Goal: Information Seeking & Learning: Find specific fact

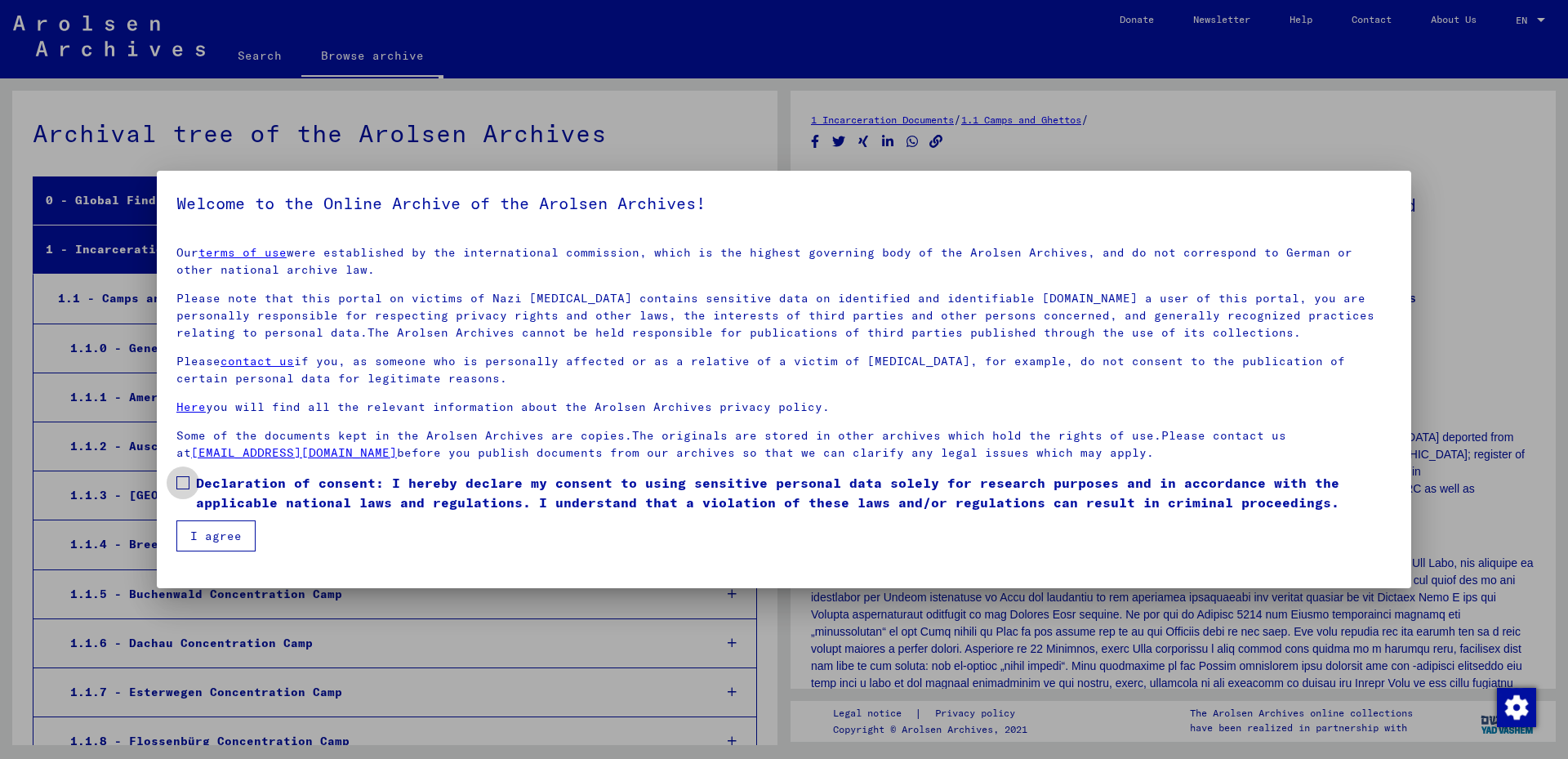
click at [180, 483] on span at bounding box center [183, 483] width 13 height 13
click at [212, 532] on button "I agree" at bounding box center [216, 536] width 79 height 32
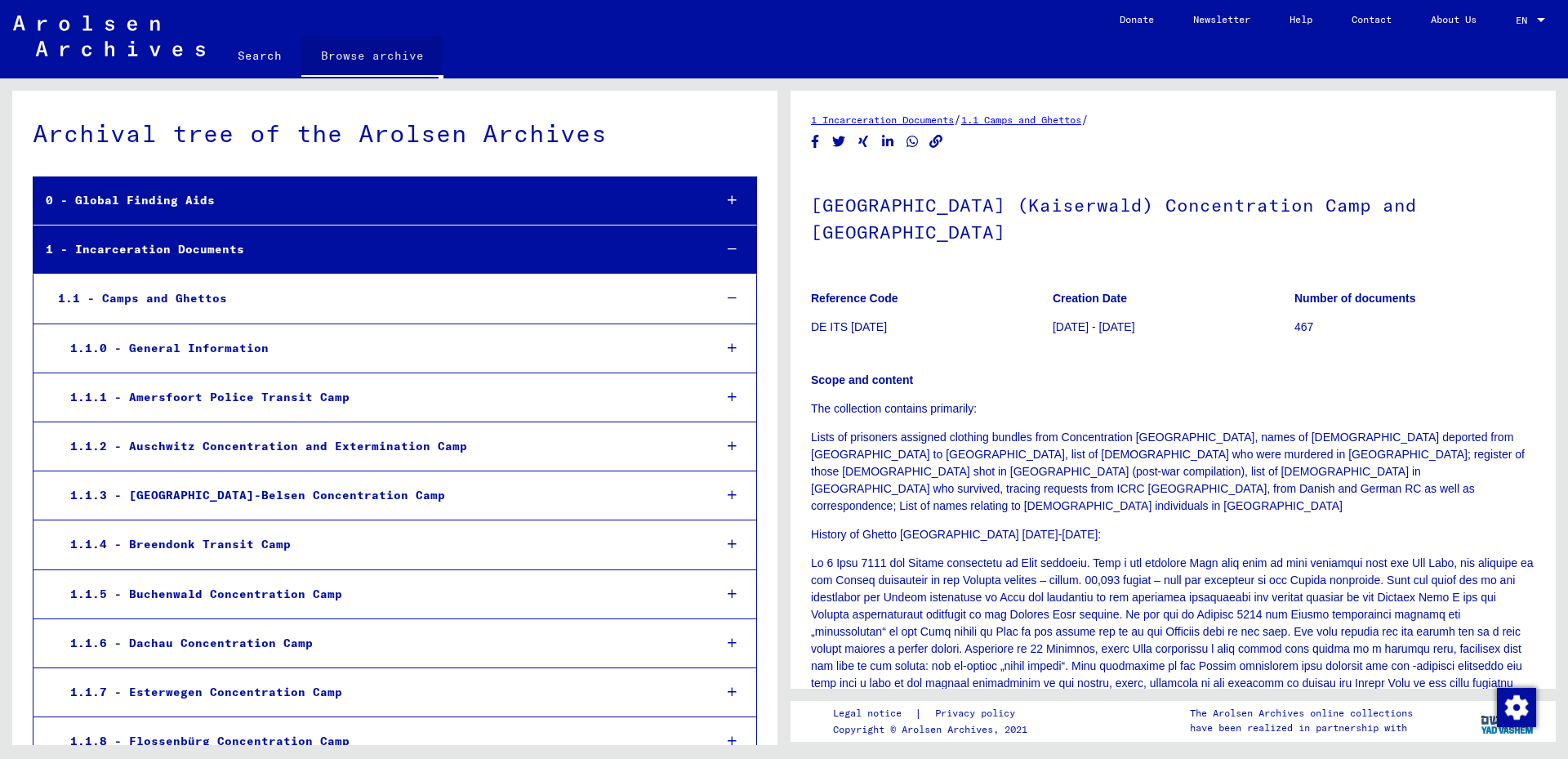
click at [342, 49] on link "Browse archive" at bounding box center [372, 57] width 142 height 42
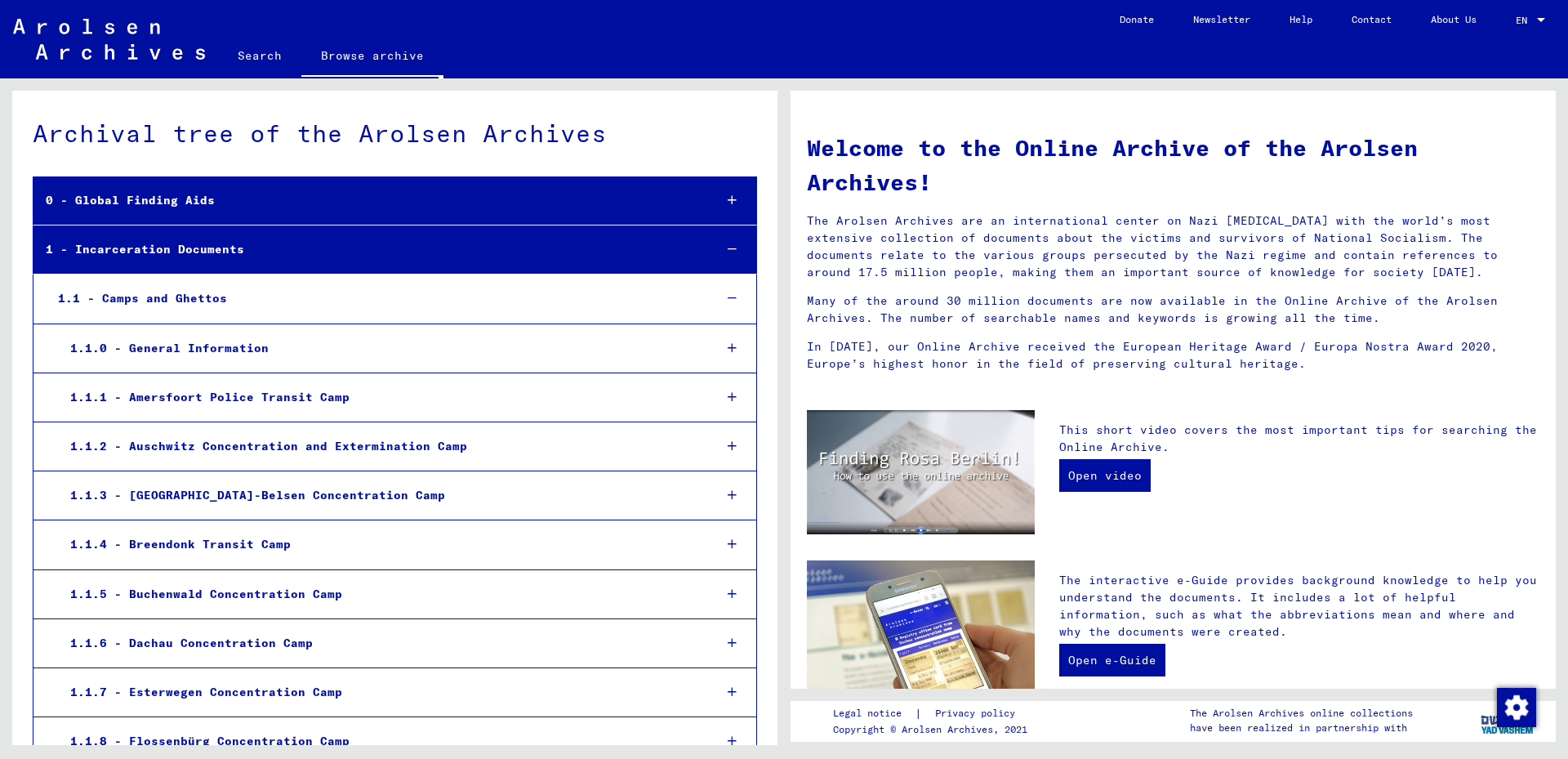
click at [268, 61] on link "Search" at bounding box center [259, 55] width 83 height 39
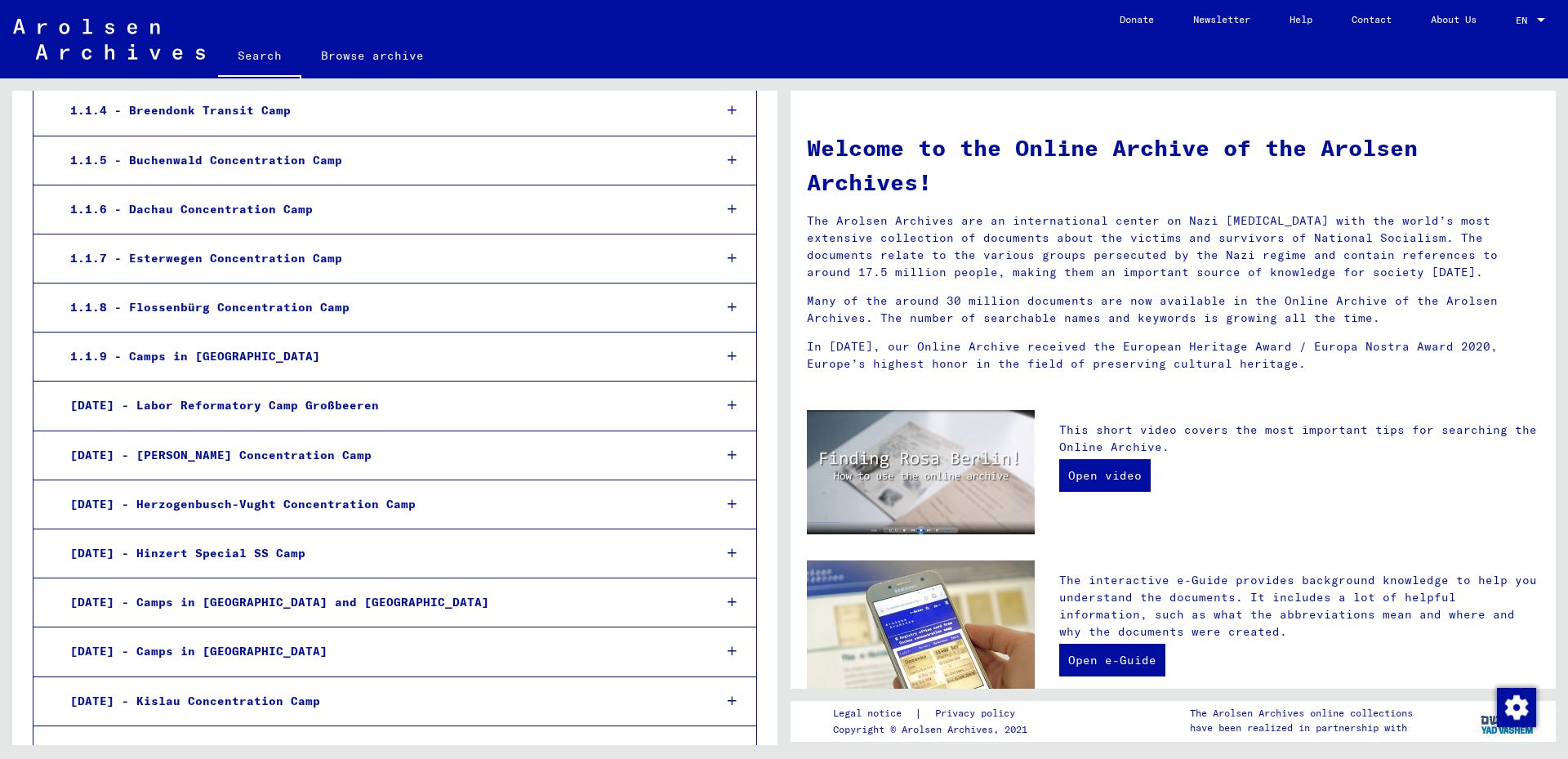
scroll to position [618, 0]
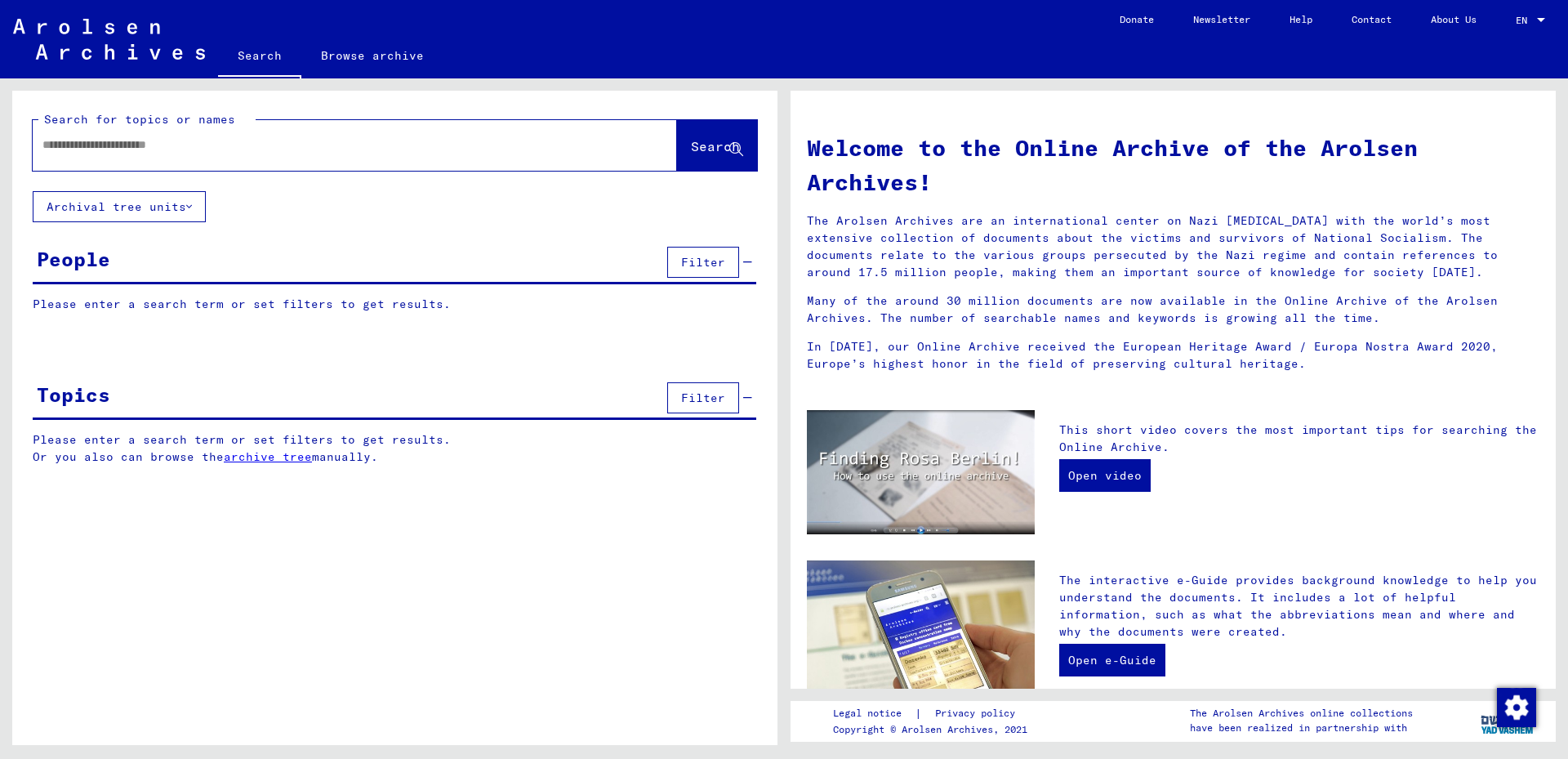
click at [272, 143] on input "text" at bounding box center [334, 145] width 585 height 17
type input "**********"
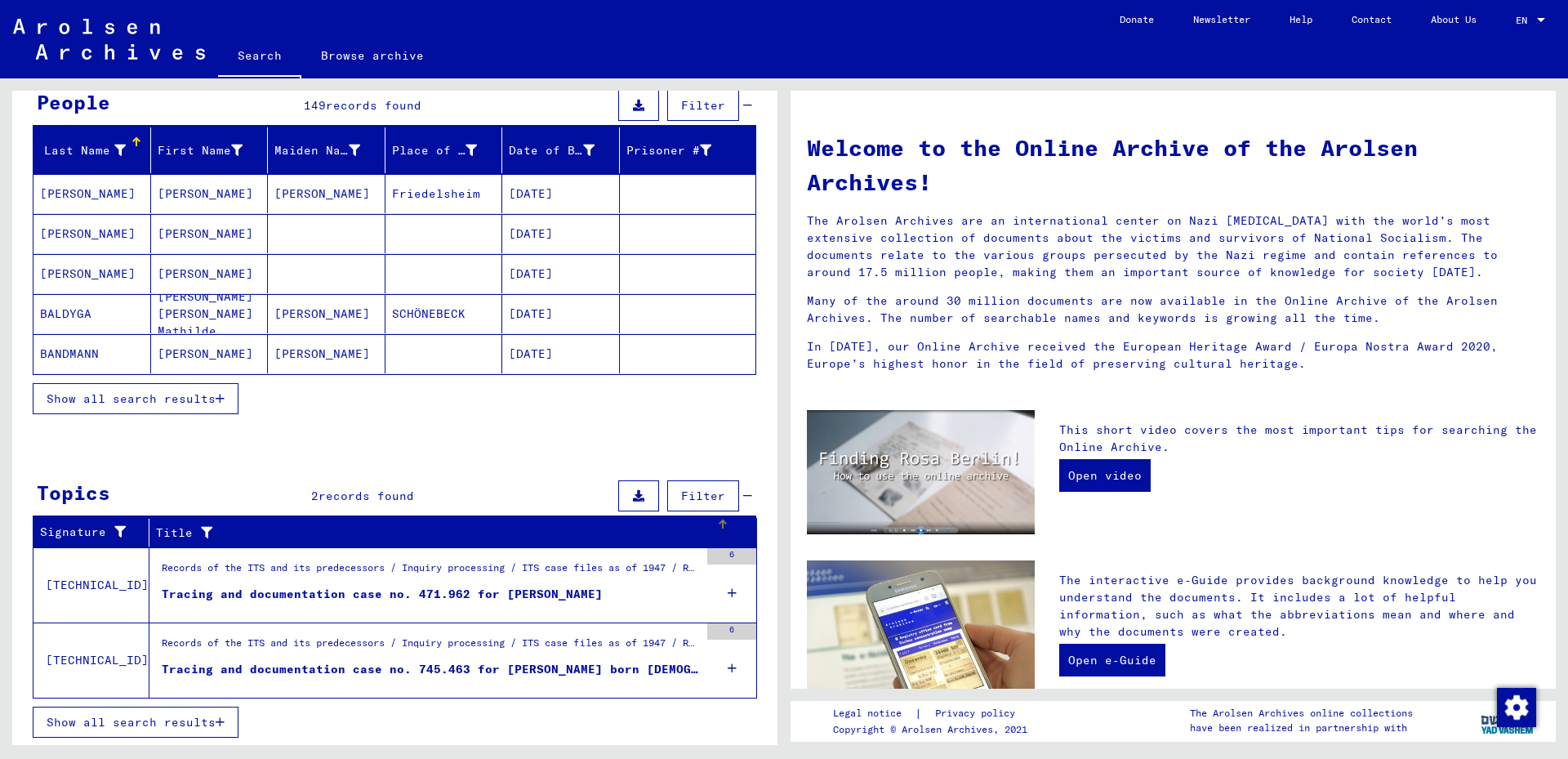
scroll to position [158, 0]
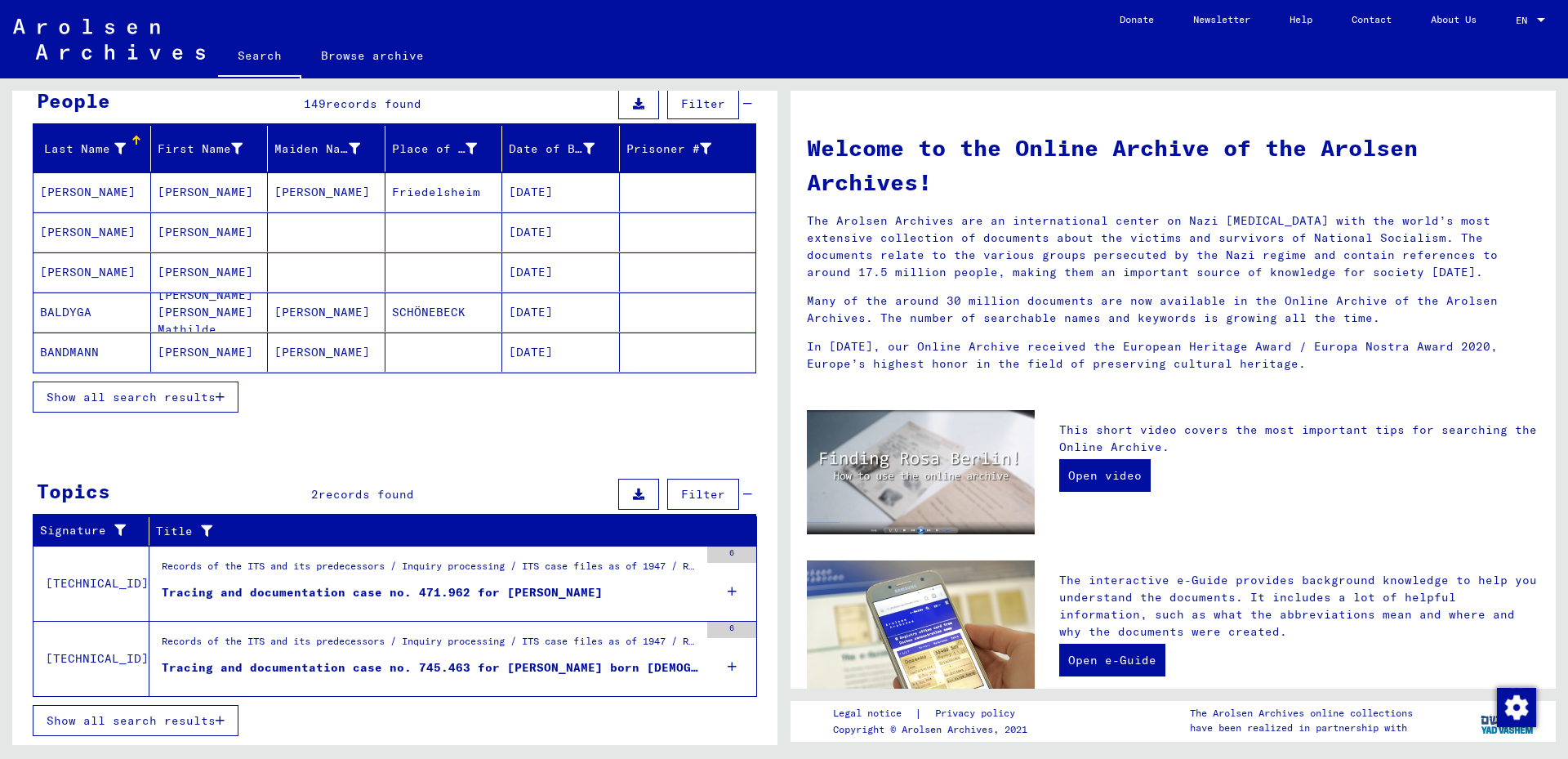
click at [338, 586] on div "Tracing and documentation case no. 471.962 for [PERSON_NAME]" at bounding box center [382, 593] width 441 height 17
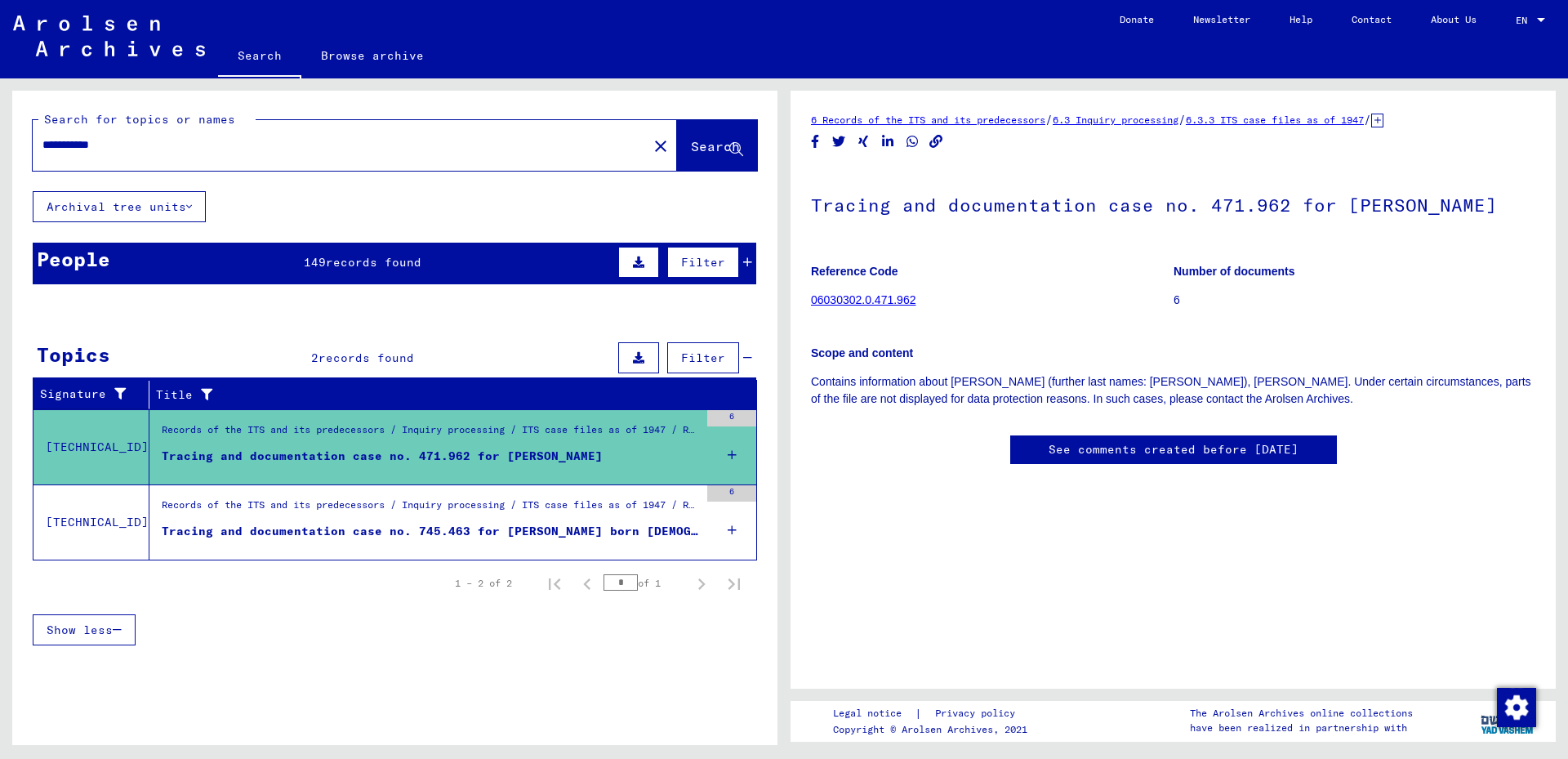
click at [257, 521] on figure "Records of the ITS and its predecessors / Inquiry processing / ITS case files a…" at bounding box center [430, 510] width 538 height 25
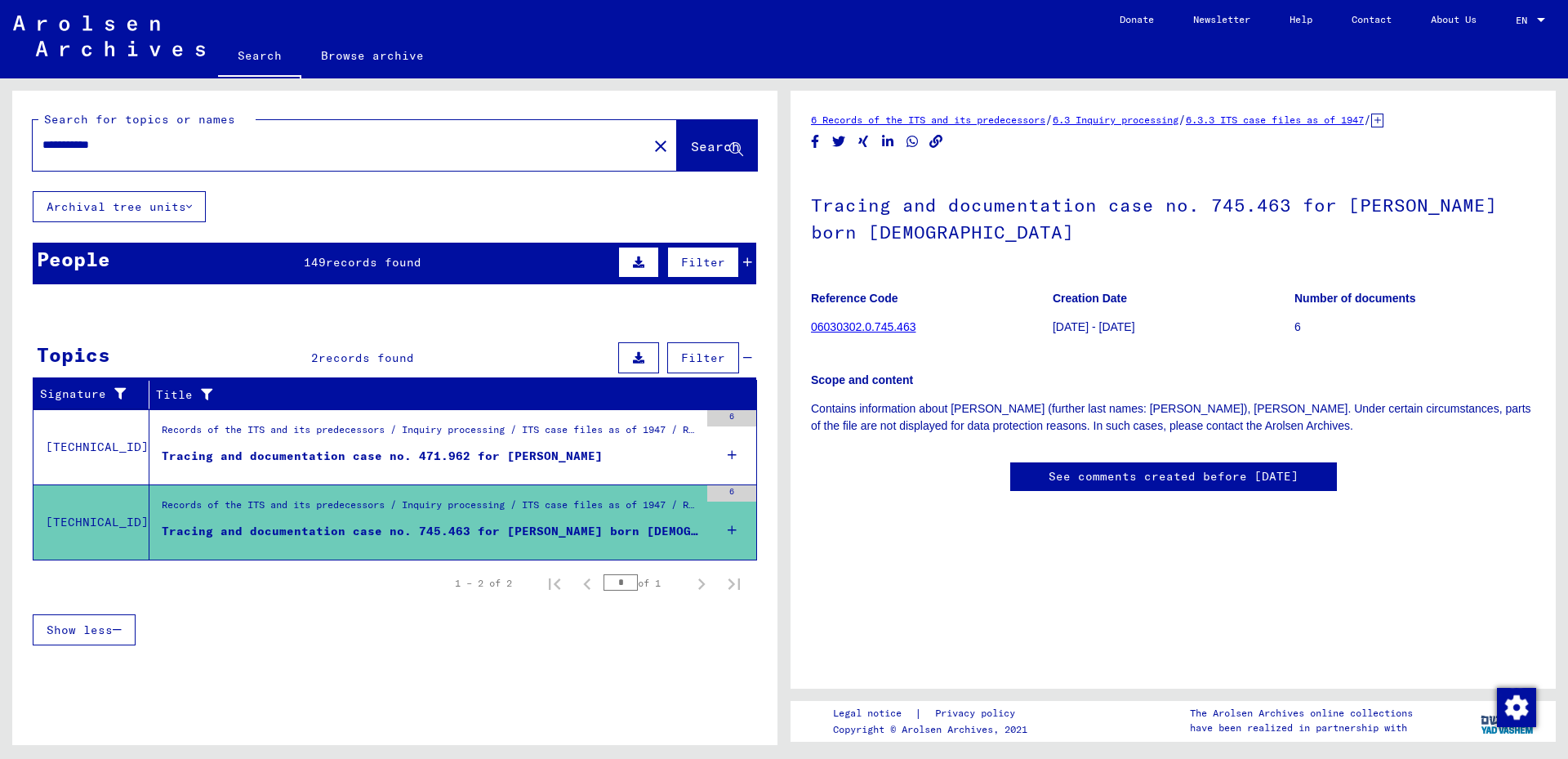
scroll to position [353, 0]
click at [681, 525] on div "Tracing and documentation case no. 745.463 for [PERSON_NAME] born [DEMOGRAPHIC_…" at bounding box center [430, 531] width 538 height 17
click at [731, 522] on mat-cell at bounding box center [688, 515] width 137 height 40
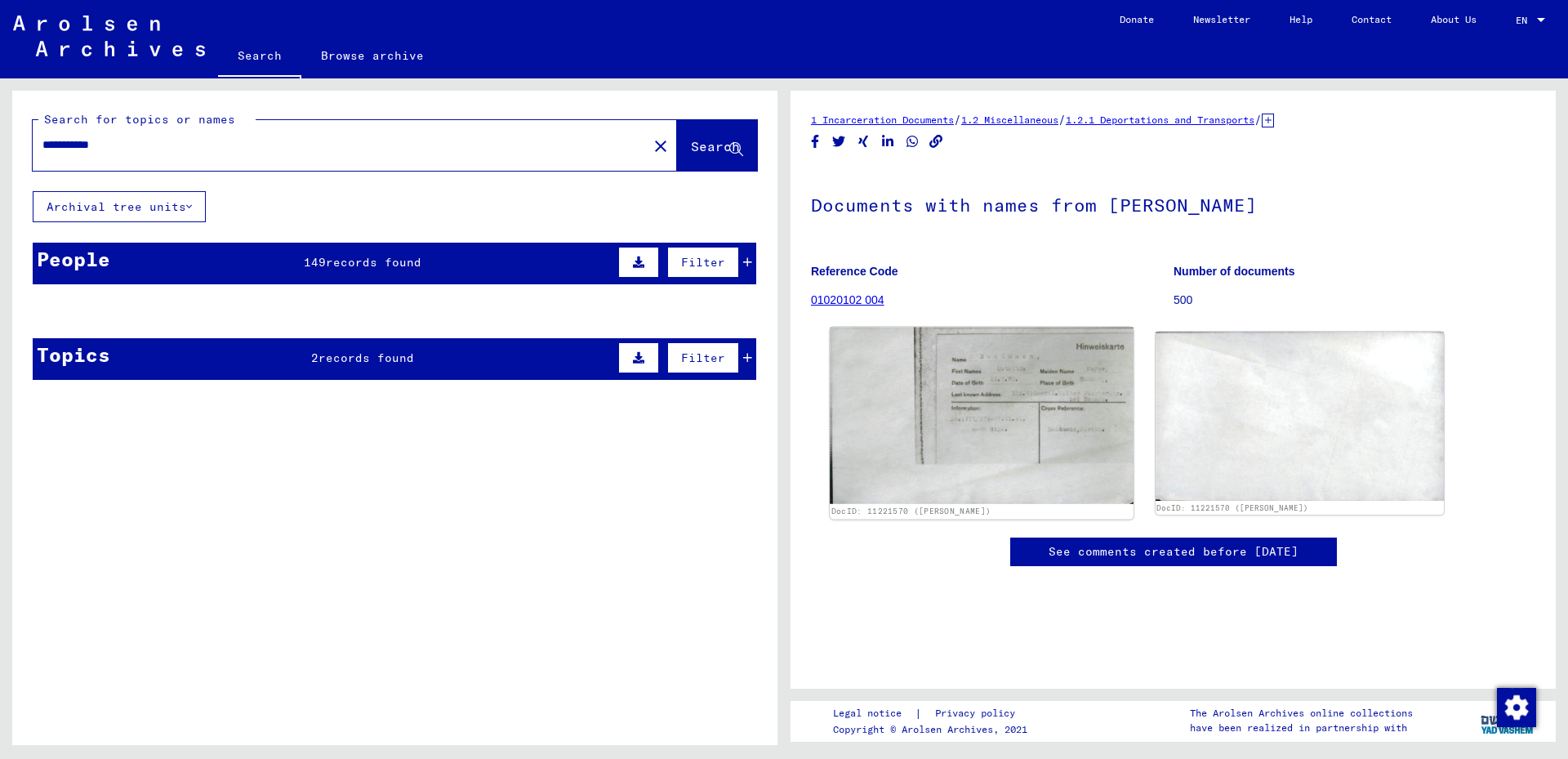
click at [1000, 435] on img at bounding box center [981, 415] width 303 height 177
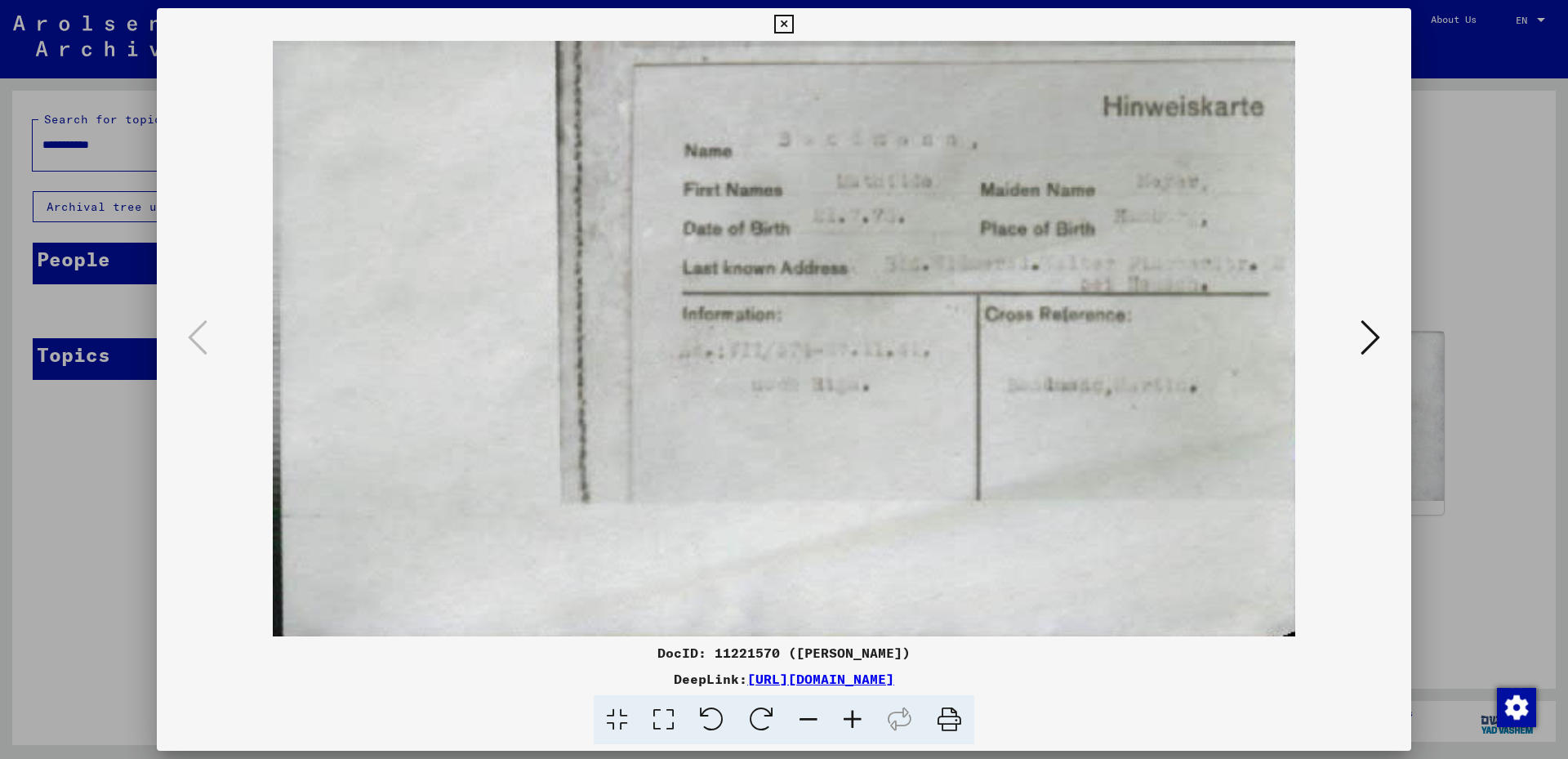
click at [1376, 336] on icon at bounding box center [1370, 337] width 20 height 39
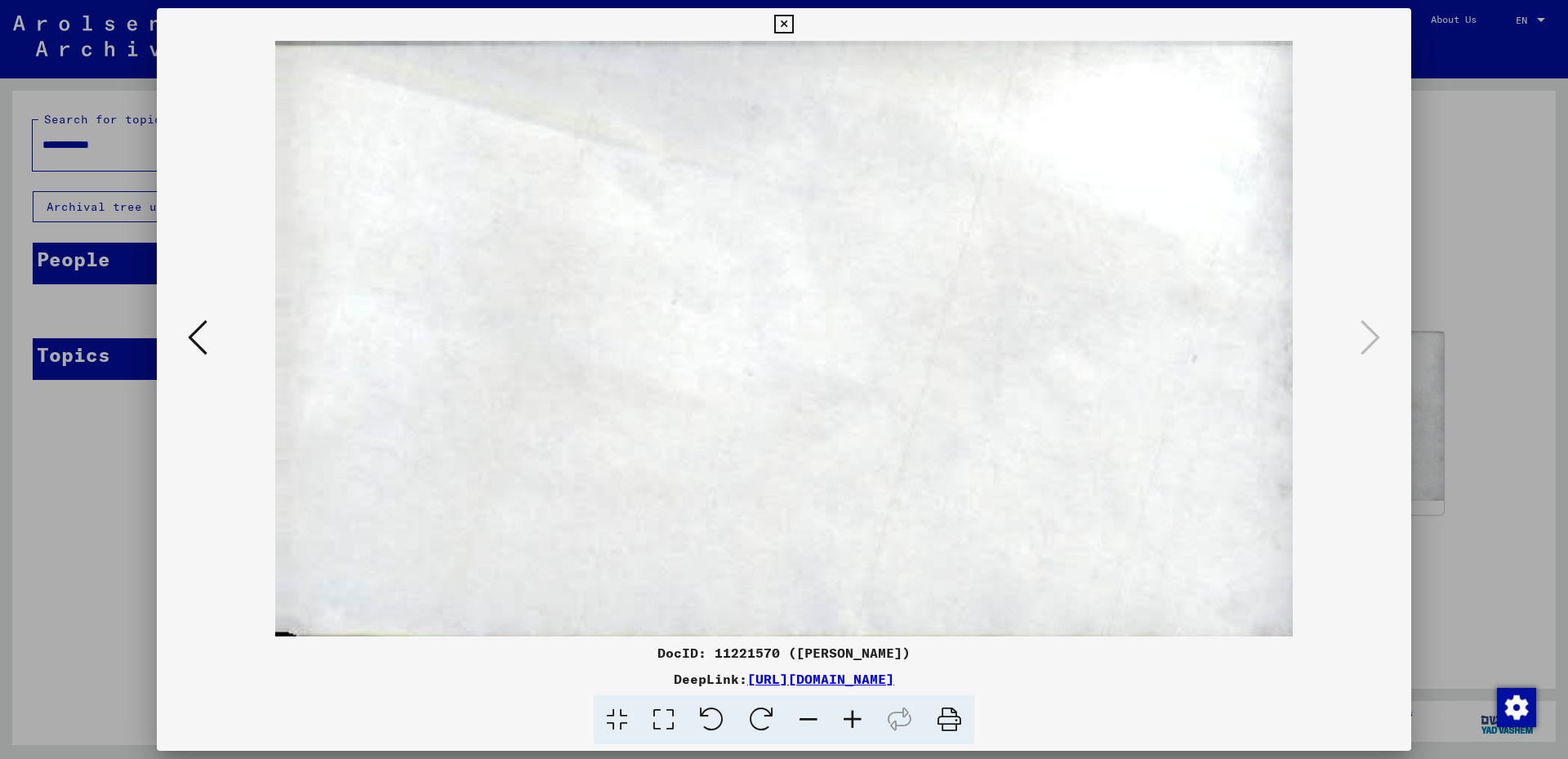
click at [188, 333] on icon at bounding box center [198, 337] width 20 height 39
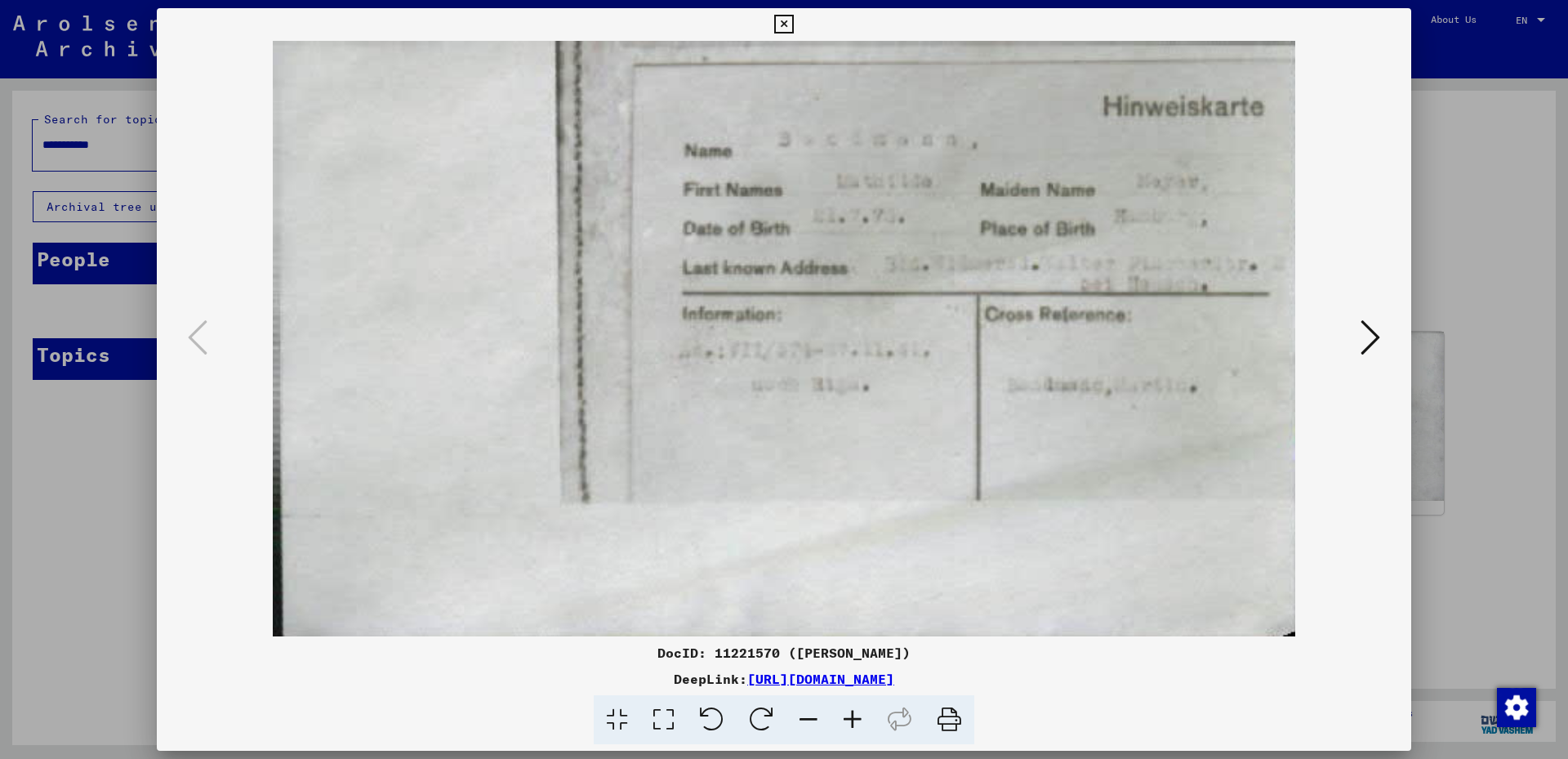
click at [1381, 327] on icon at bounding box center [1370, 337] width 20 height 39
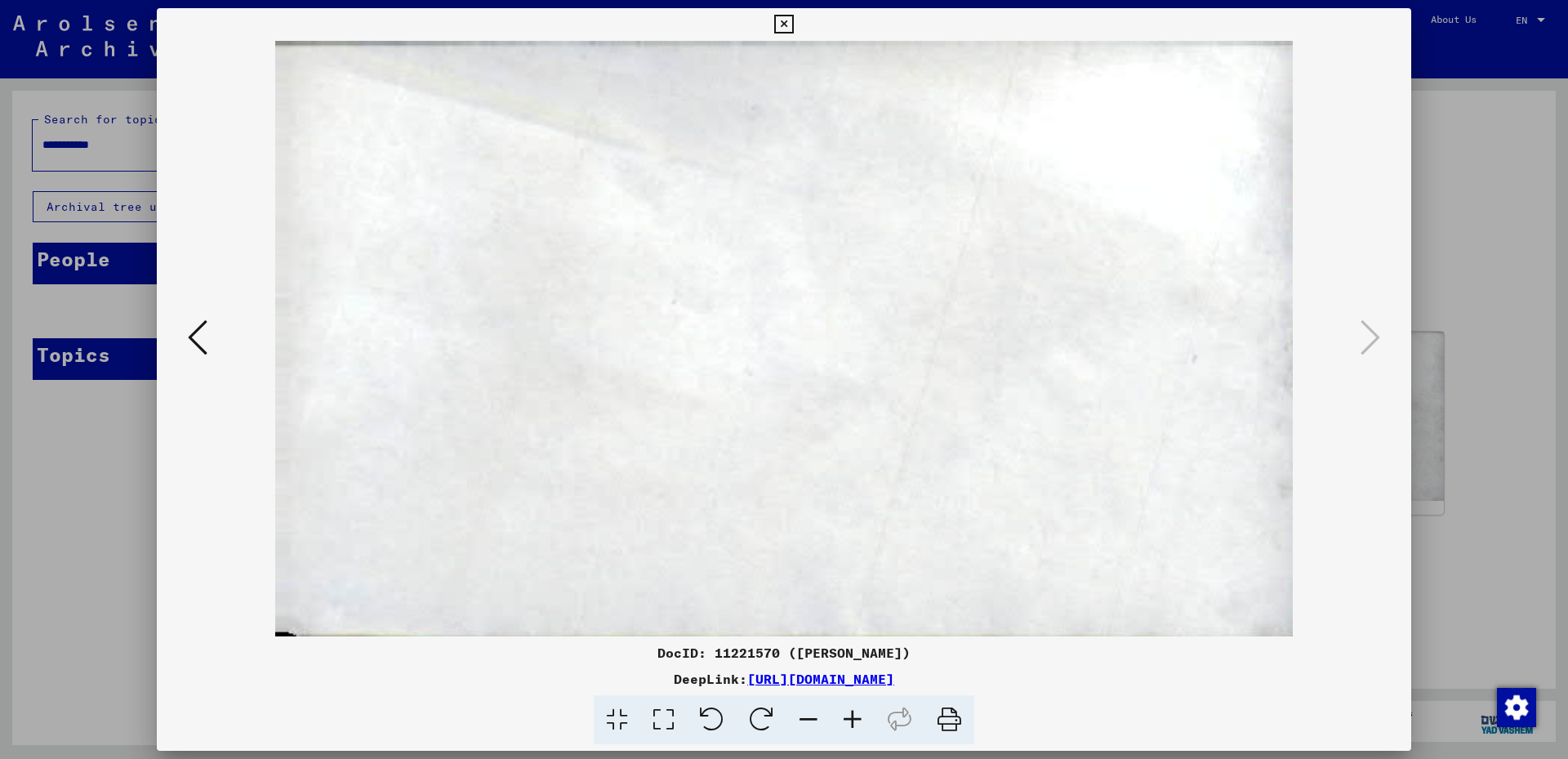
click at [794, 19] on icon at bounding box center [784, 24] width 19 height 20
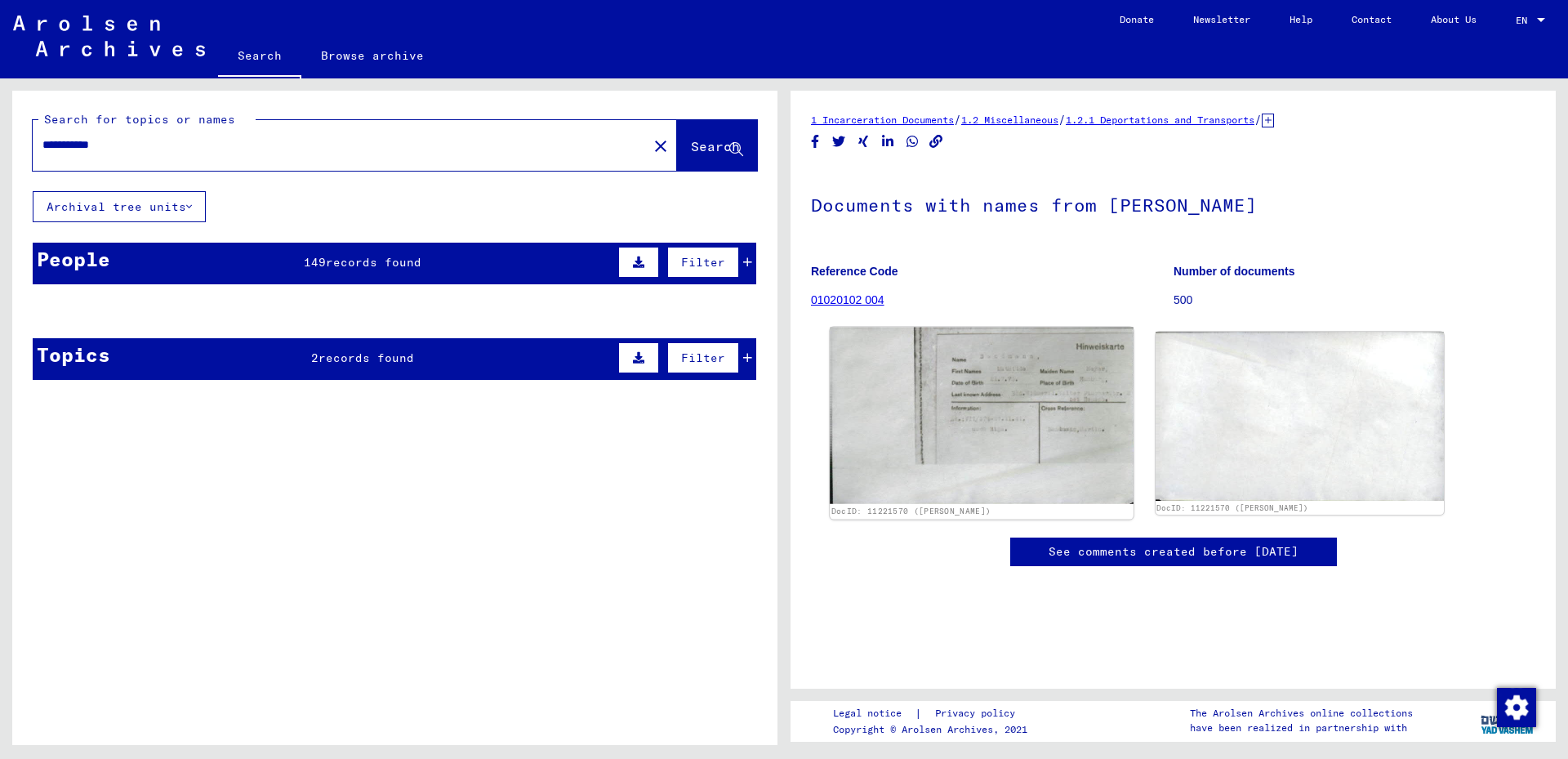
scroll to position [353, 0]
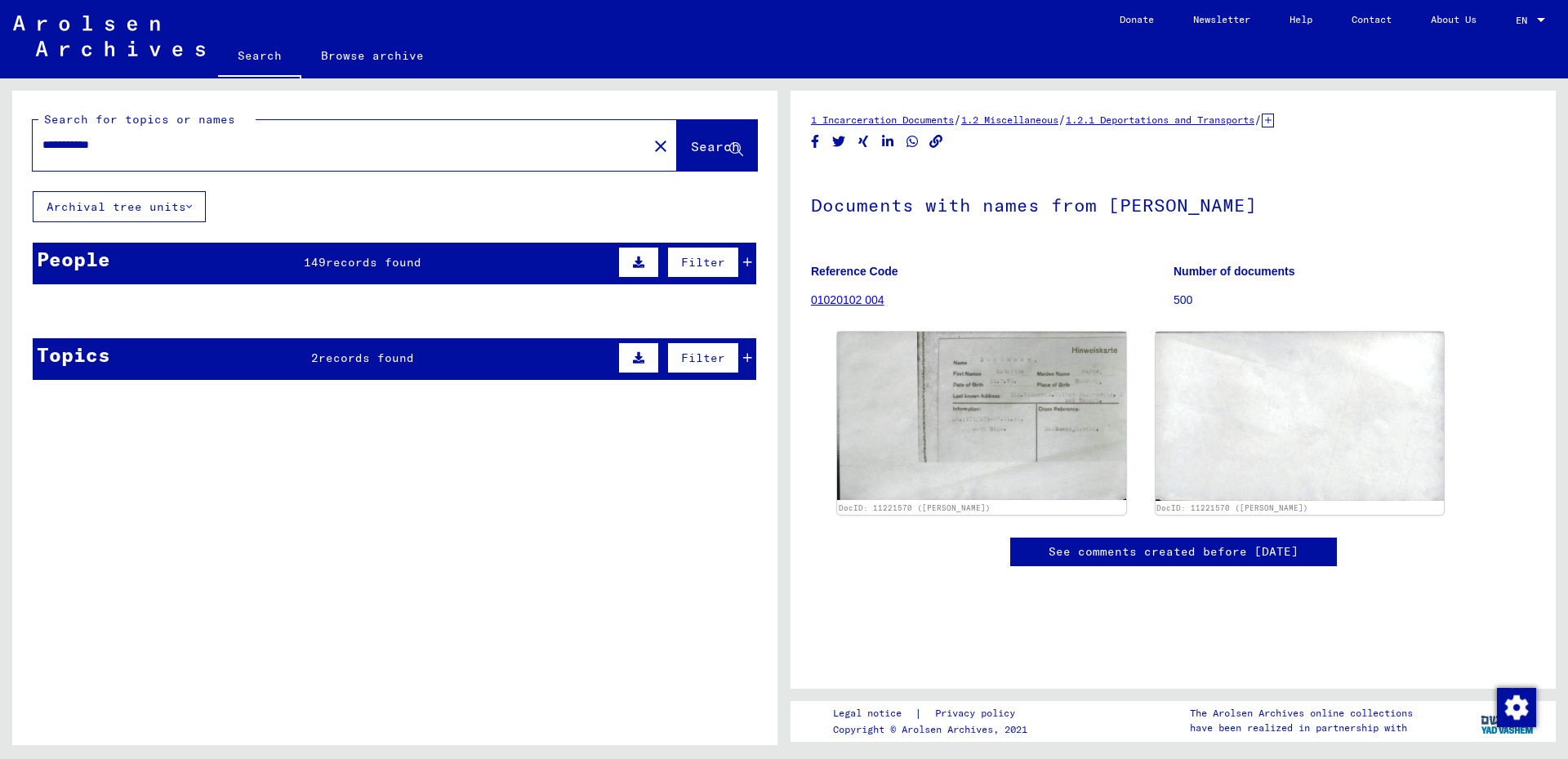
click at [370, 365] on mat-cell "[PERSON_NAME]" at bounding box center [327, 350] width 117 height 40
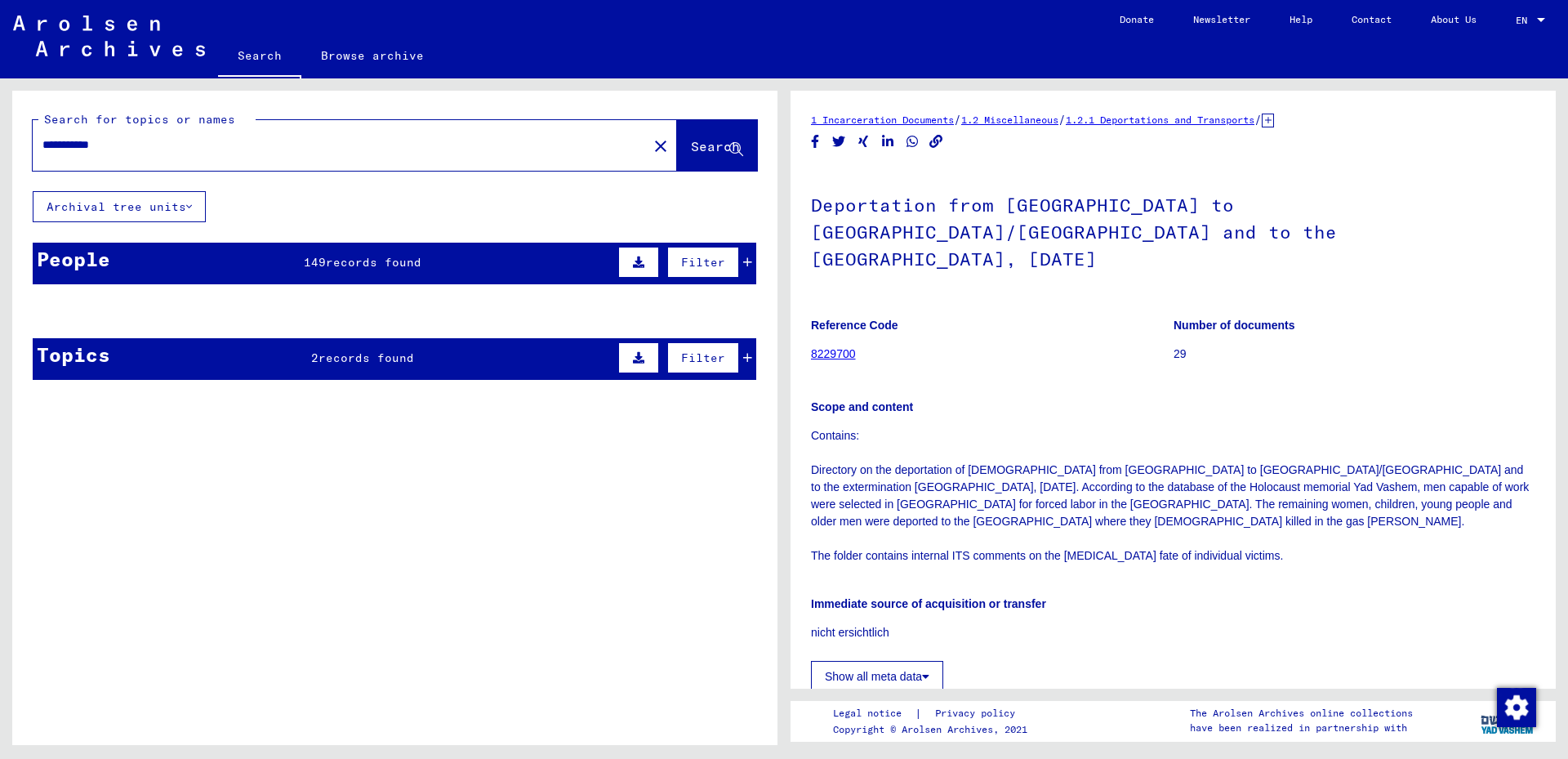
click at [366, 258] on span "records found" at bounding box center [373, 262] width 95 height 14
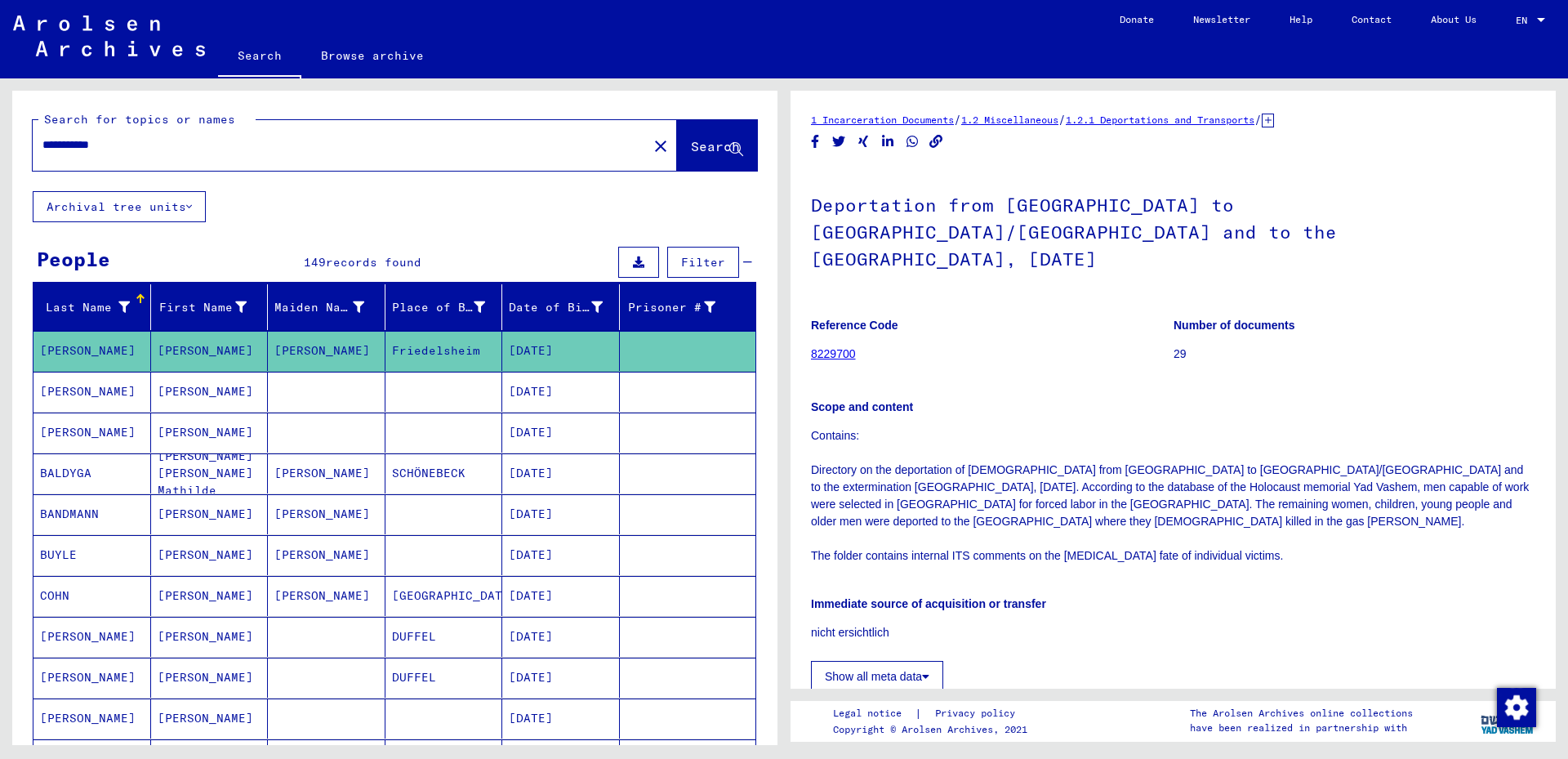
click at [366, 258] on span "records found" at bounding box center [373, 262] width 95 height 14
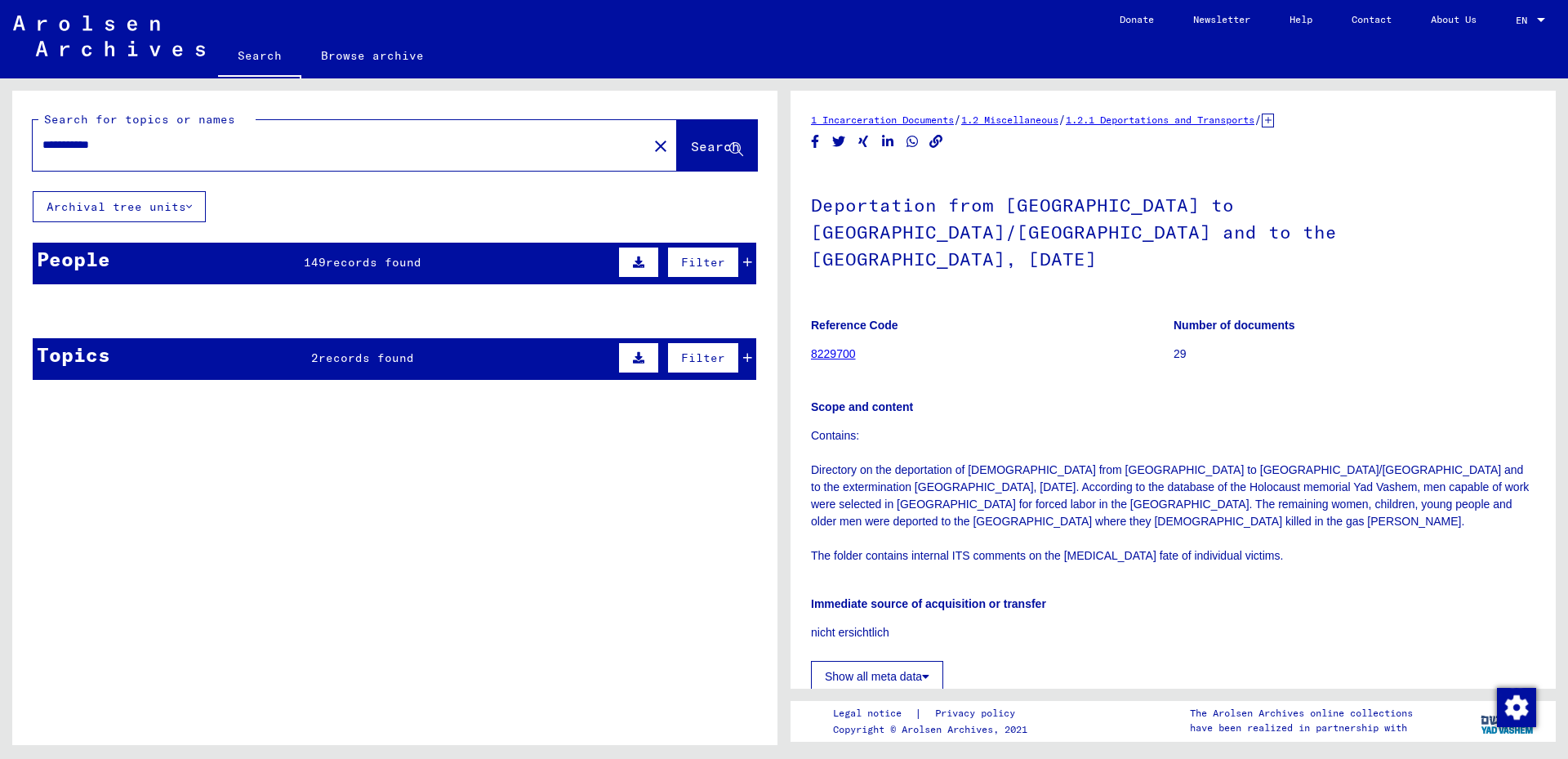
click at [691, 144] on span "Search" at bounding box center [715, 146] width 49 height 16
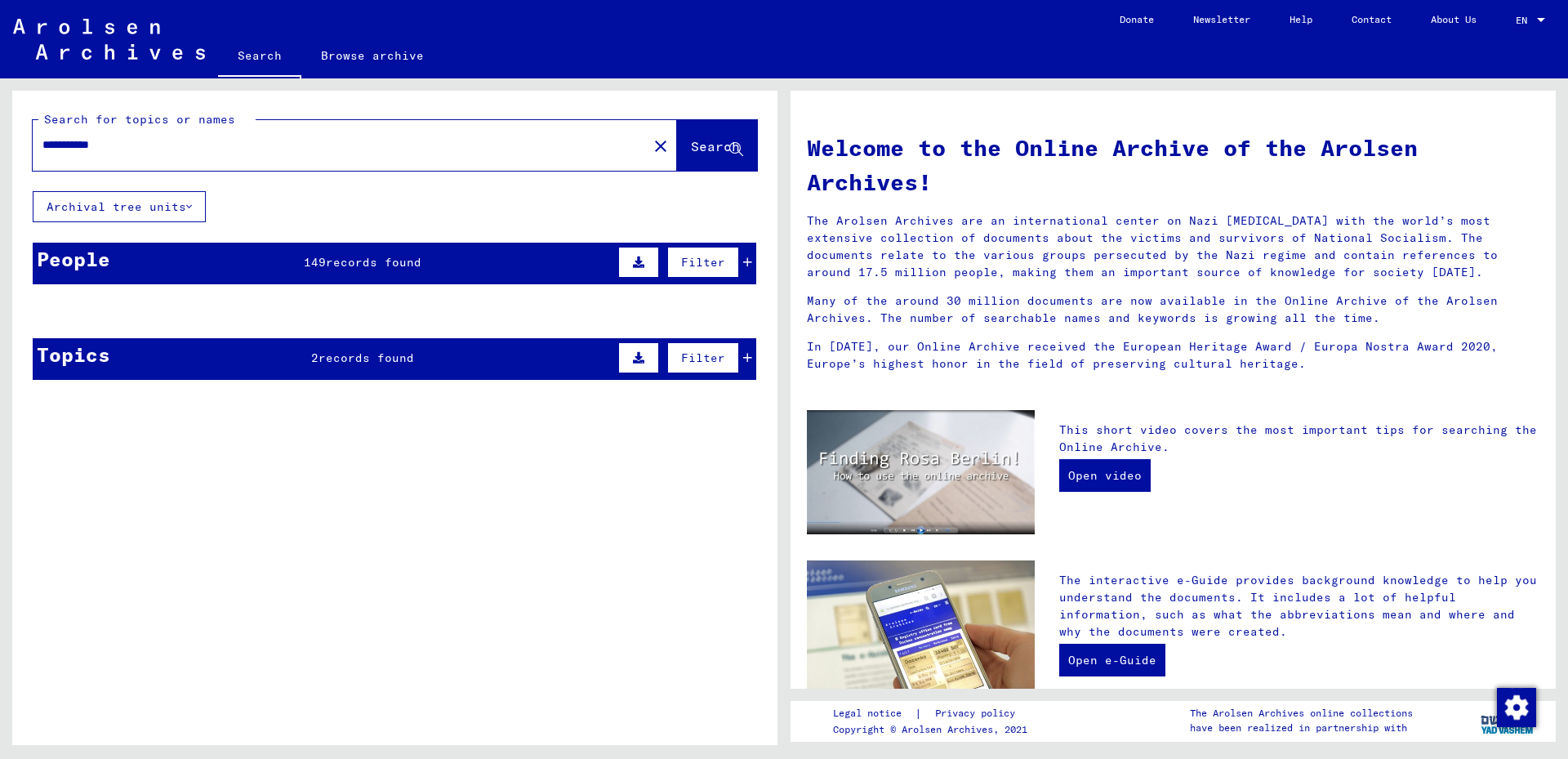
click at [732, 139] on button "Search" at bounding box center [717, 145] width 80 height 51
click at [691, 153] on span "Search" at bounding box center [715, 146] width 49 height 16
click at [451, 347] on mat-cell "Friedelsheim" at bounding box center [444, 349] width 117 height 39
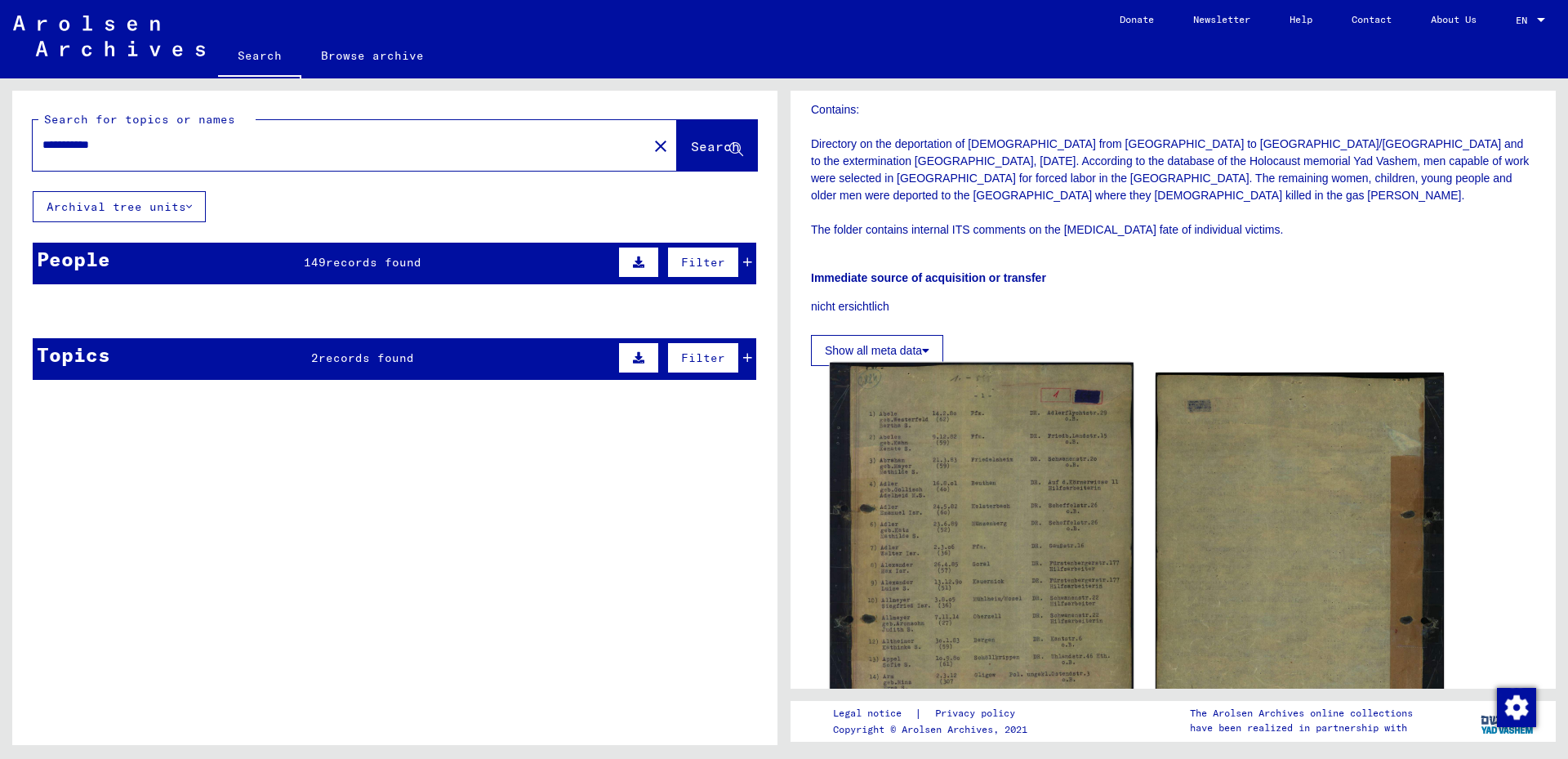
scroll to position [441, 0]
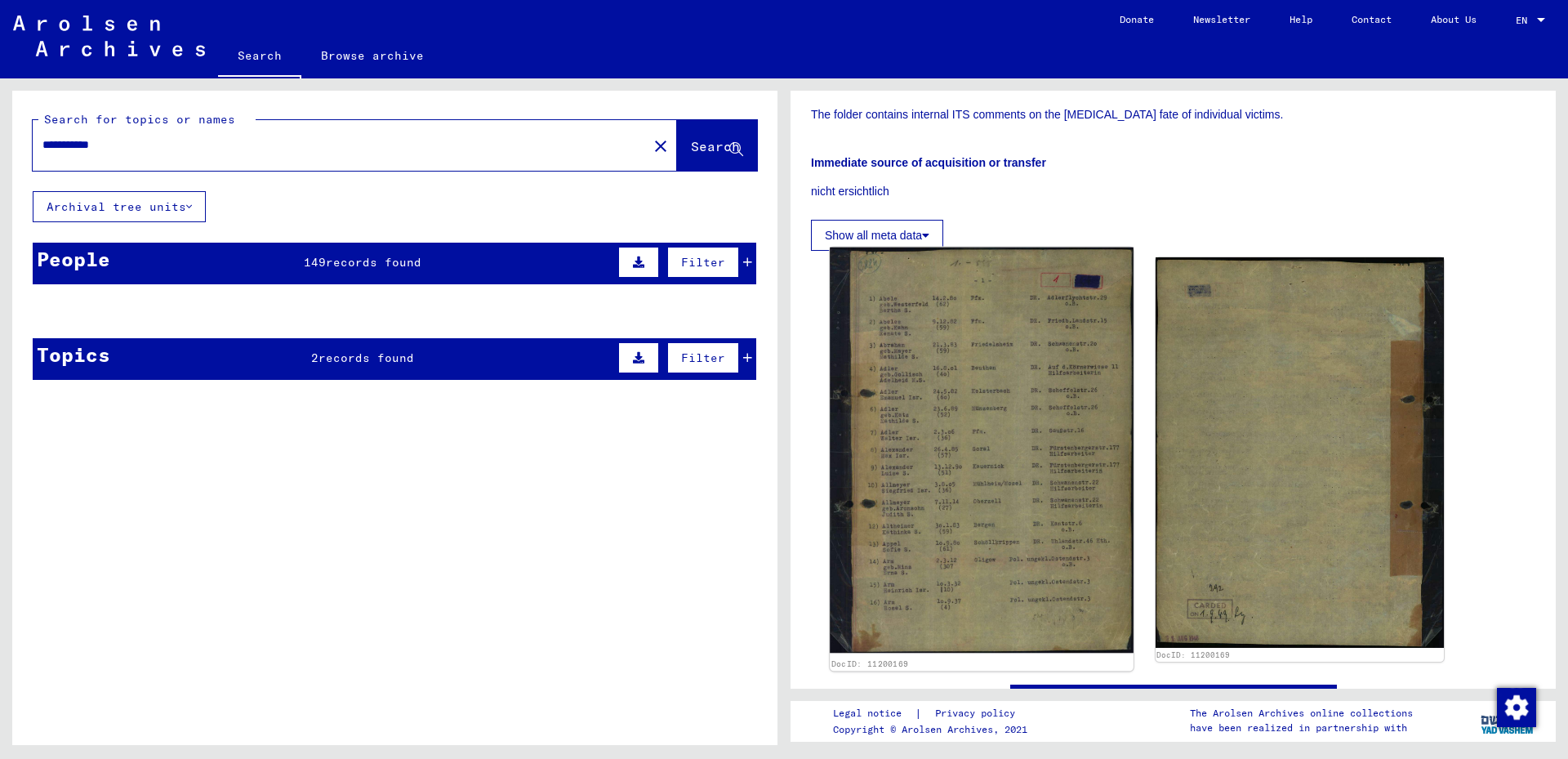
click at [964, 370] on img at bounding box center [981, 450] width 303 height 406
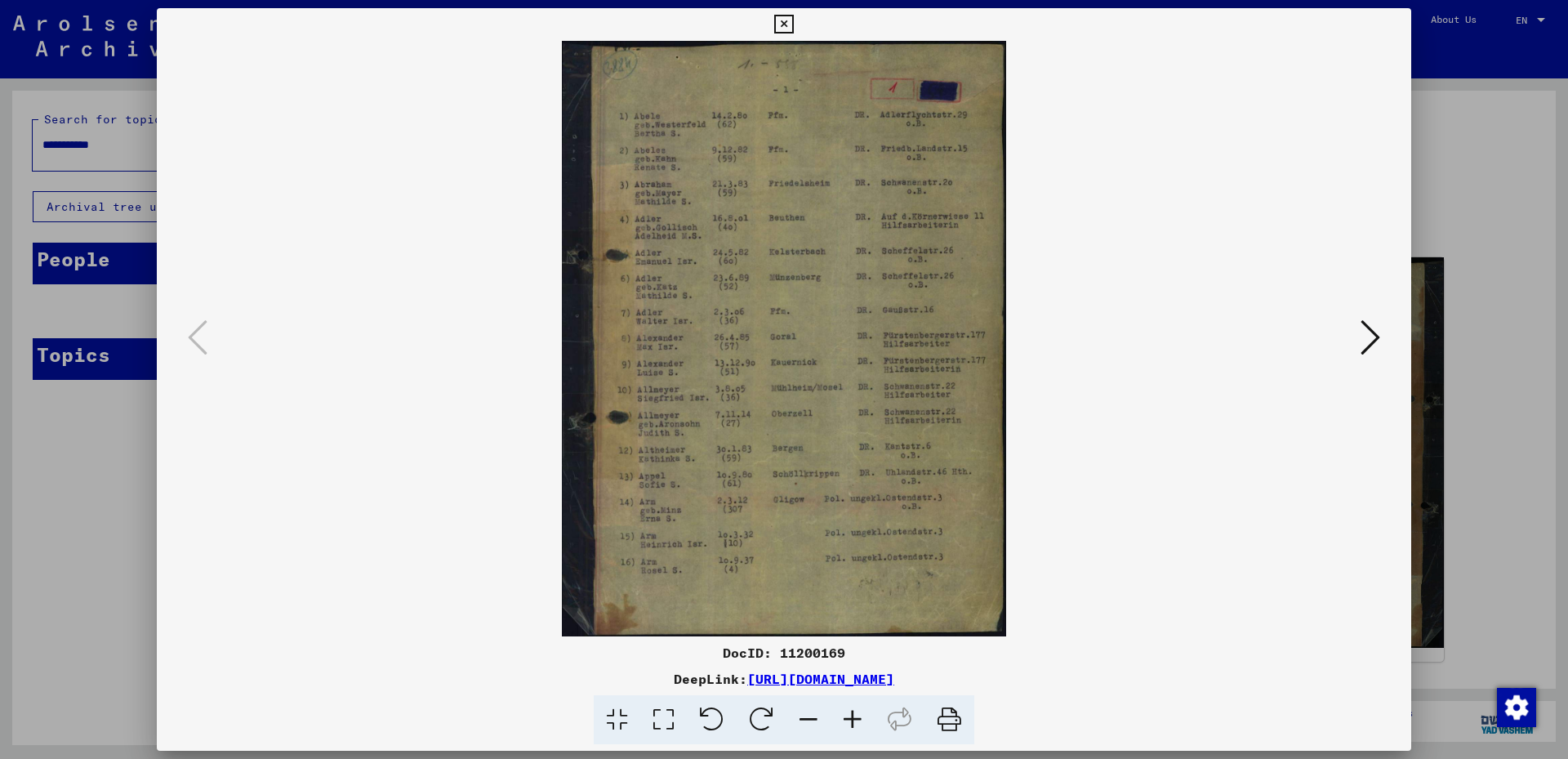
click at [1363, 330] on icon at bounding box center [1370, 337] width 20 height 39
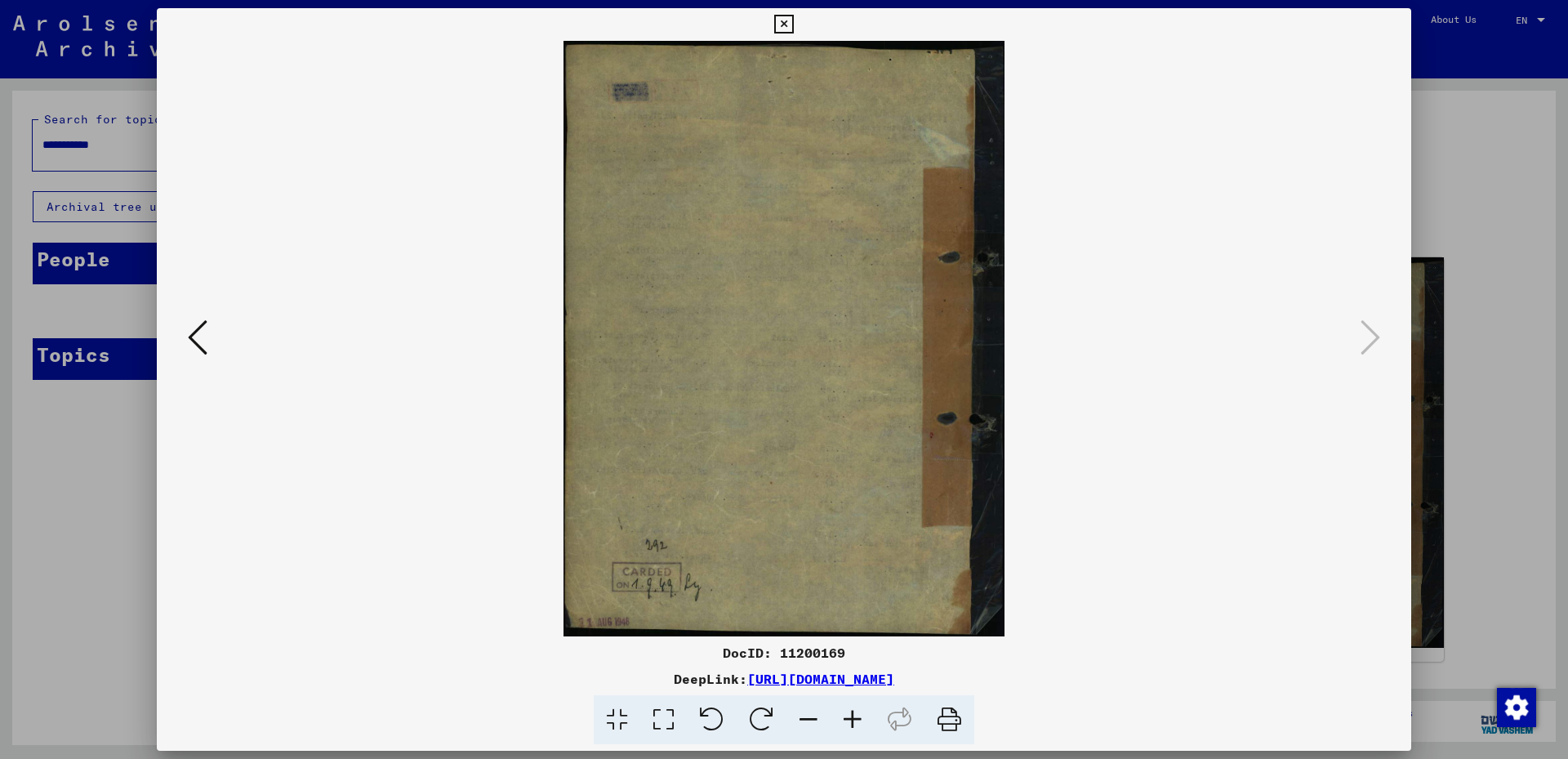
click at [212, 329] on img at bounding box center [784, 339] width 1144 height 596
click at [198, 330] on icon at bounding box center [198, 337] width 20 height 39
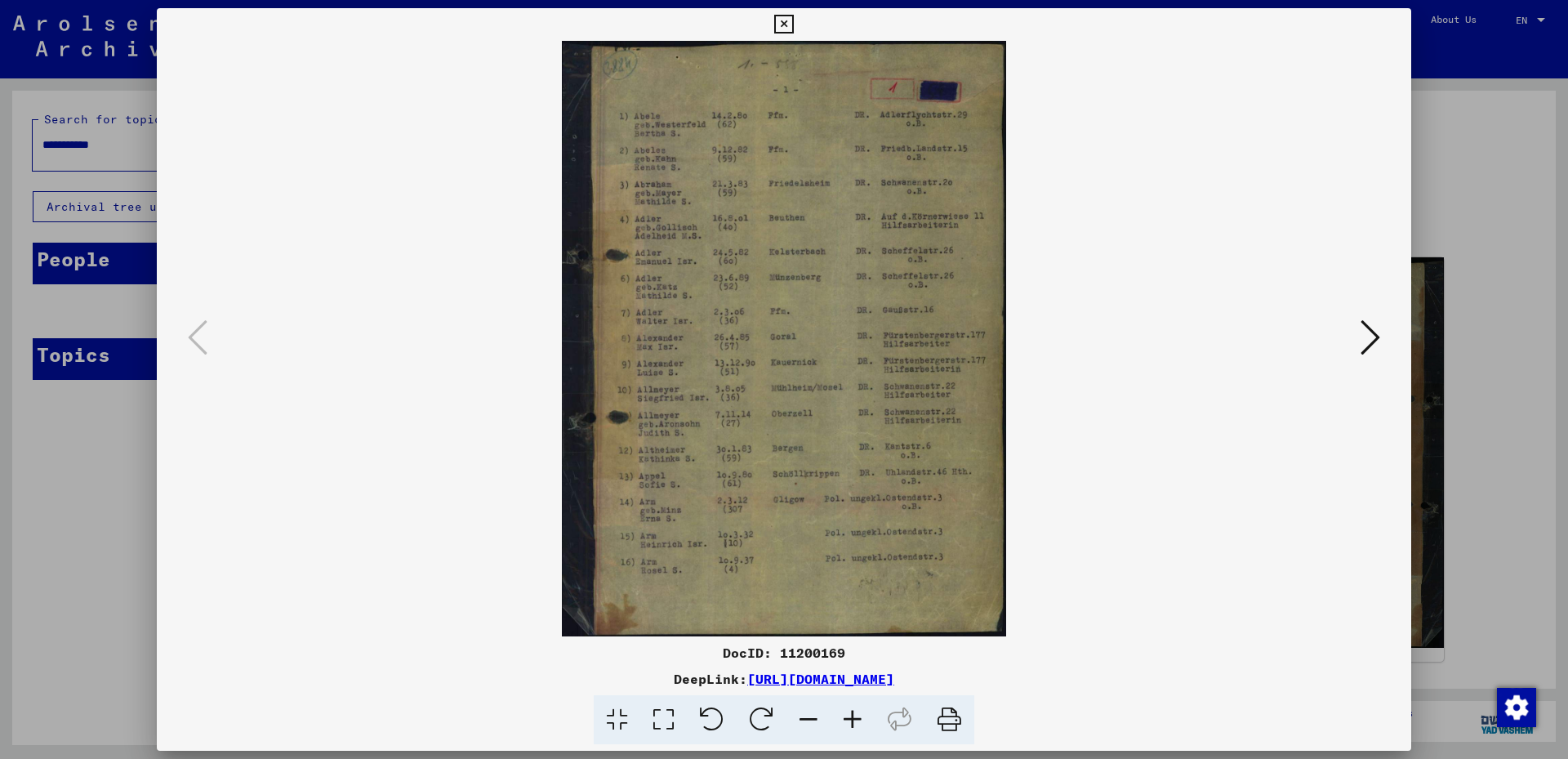
click at [794, 24] on icon at bounding box center [784, 24] width 19 height 20
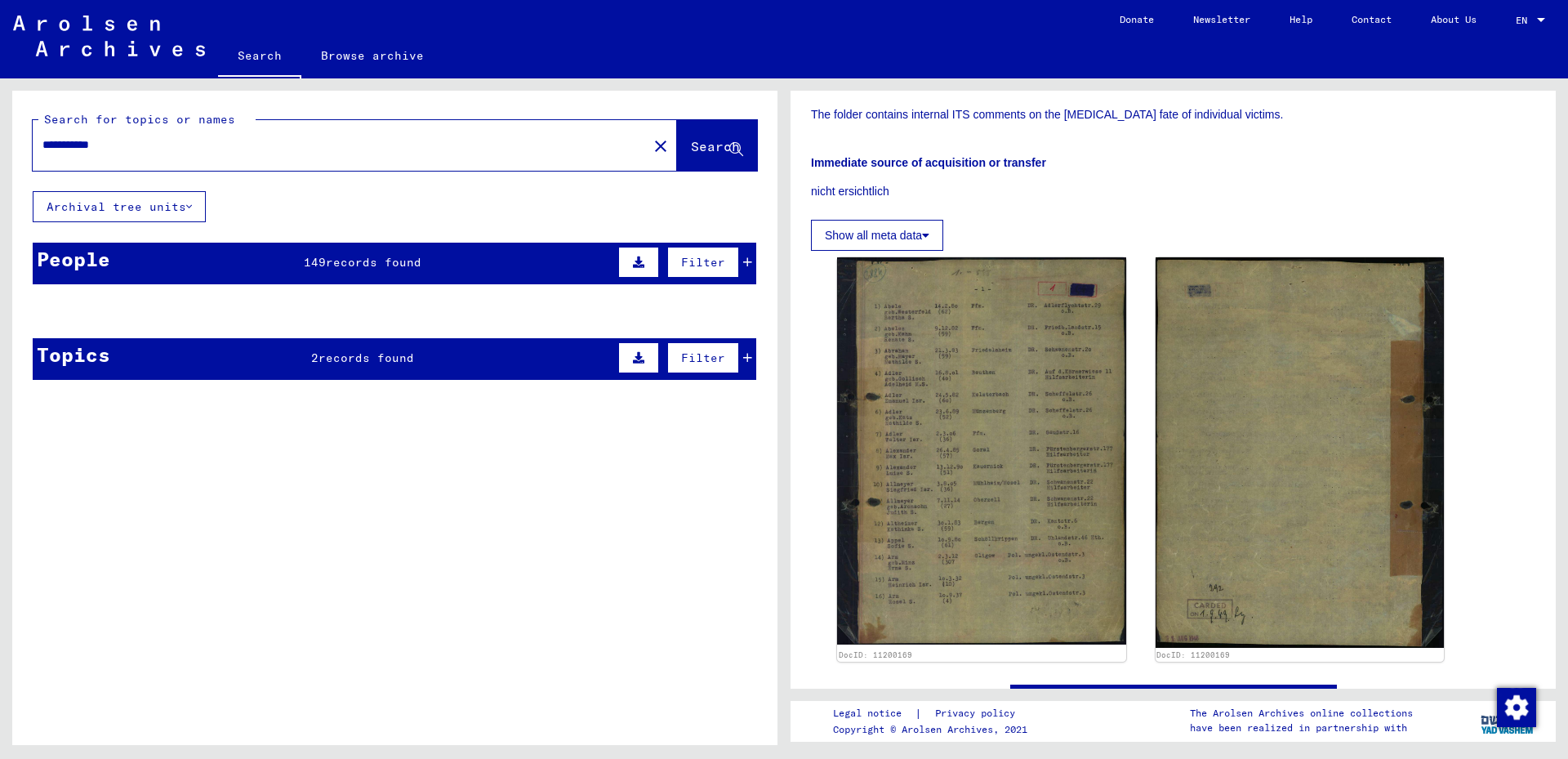
click at [691, 144] on span "Search" at bounding box center [715, 146] width 49 height 16
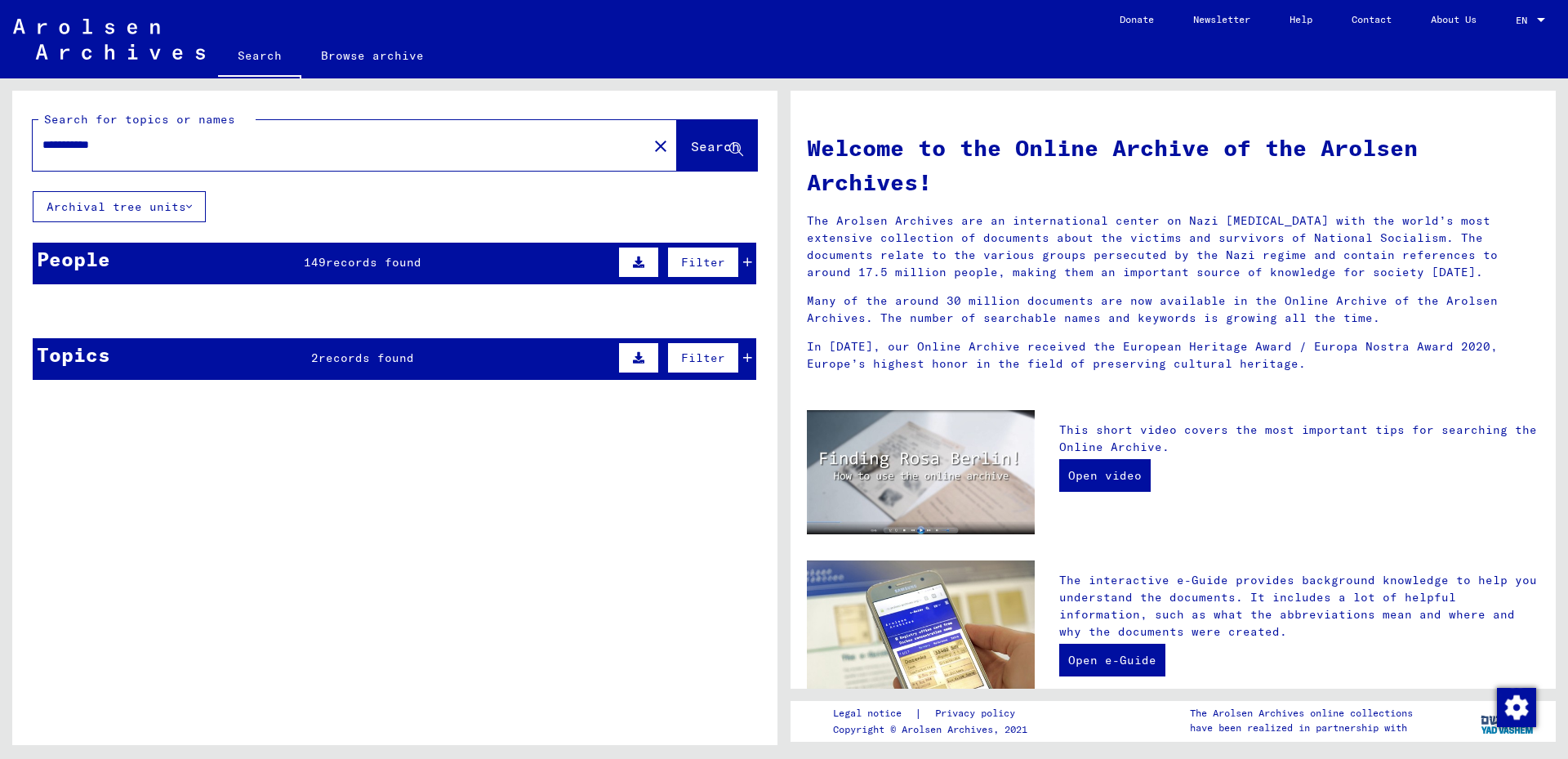
click at [331, 155] on div "**********" at bounding box center [330, 145] width 596 height 36
click at [81, 152] on input "**********" at bounding box center [334, 145] width 585 height 17
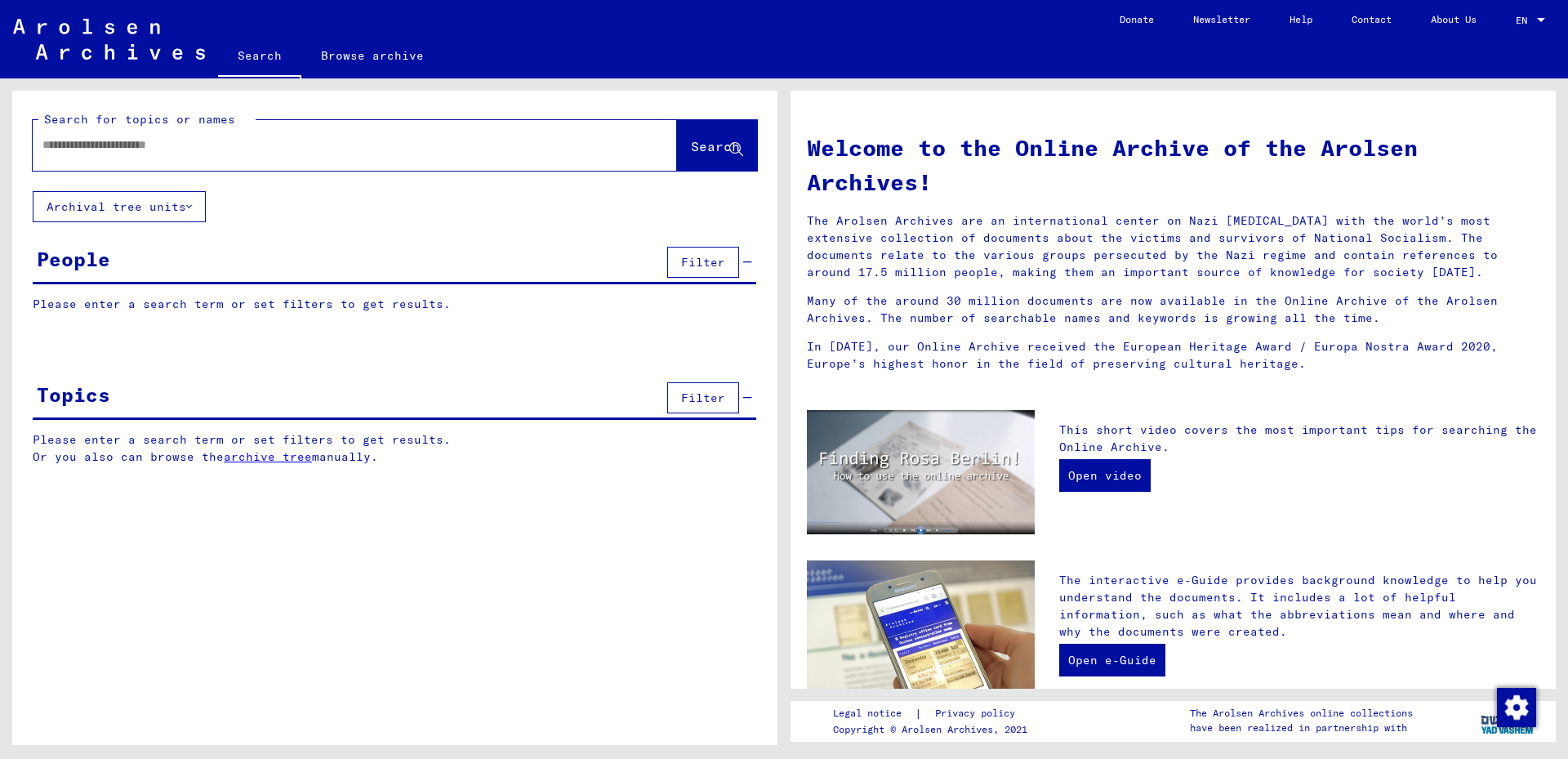
click at [151, 146] on input "text" at bounding box center [334, 145] width 585 height 17
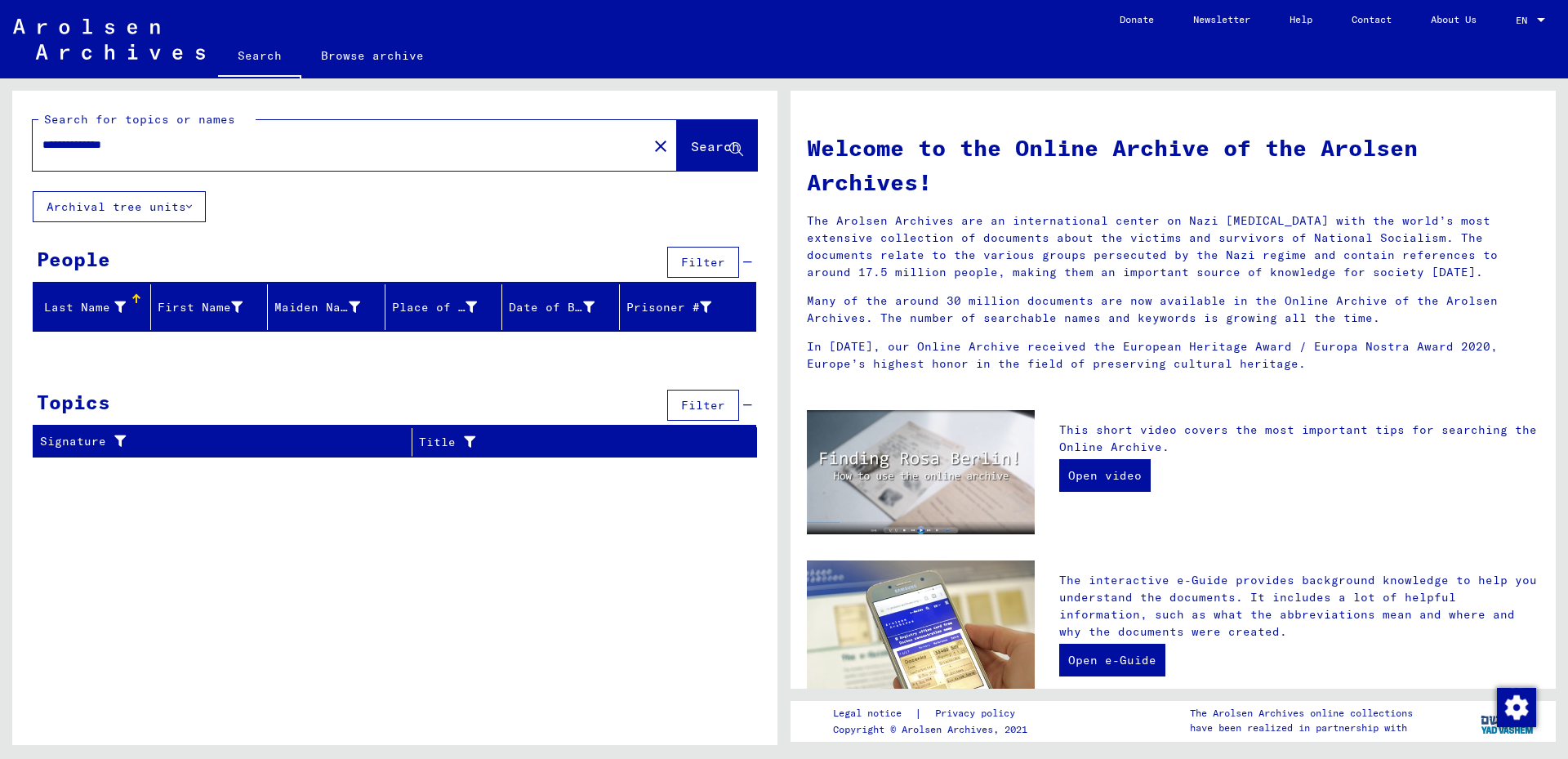
click at [94, 144] on input "**********" at bounding box center [334, 145] width 585 height 17
type input "**********"
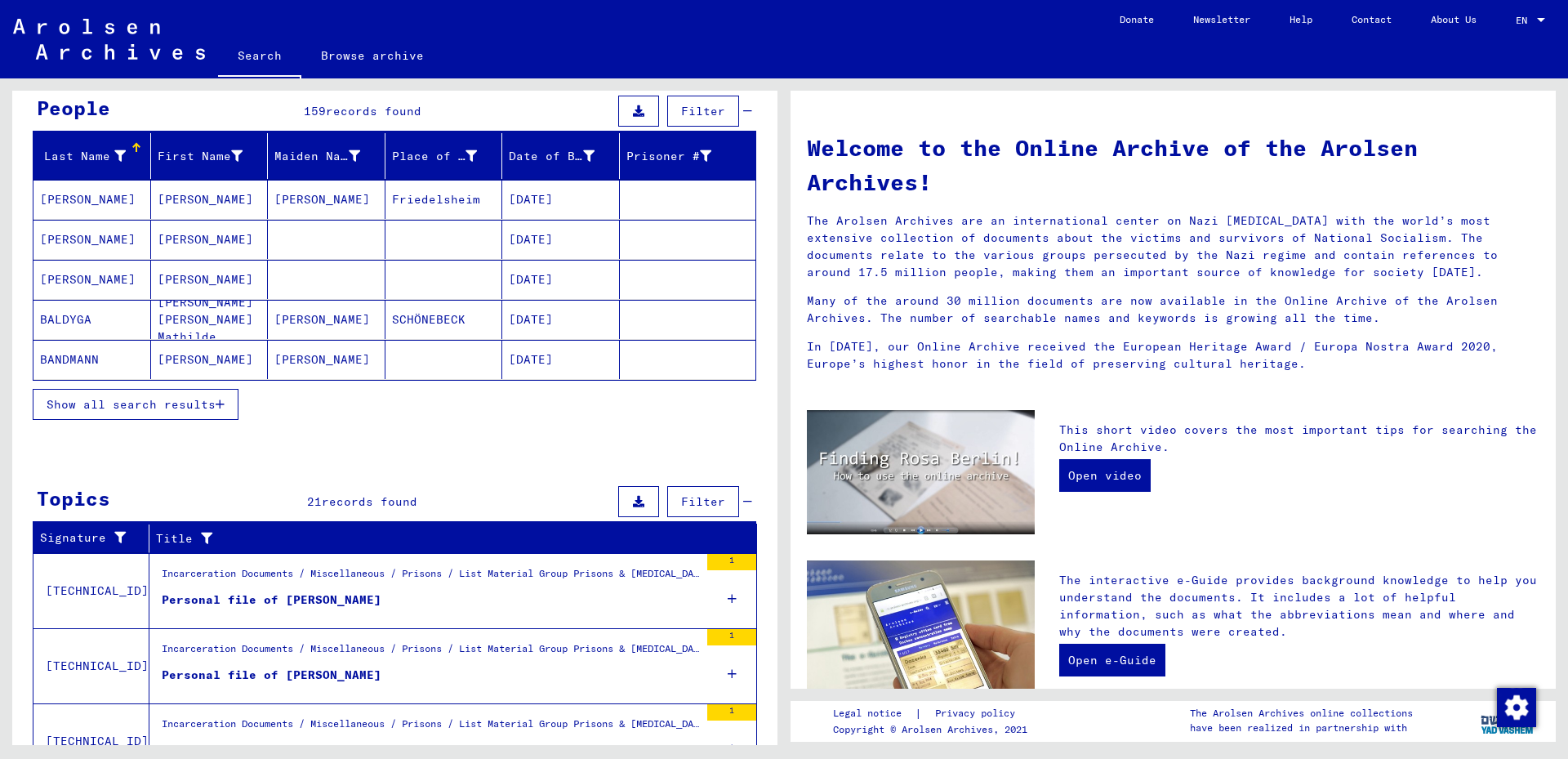
scroll to position [119, 0]
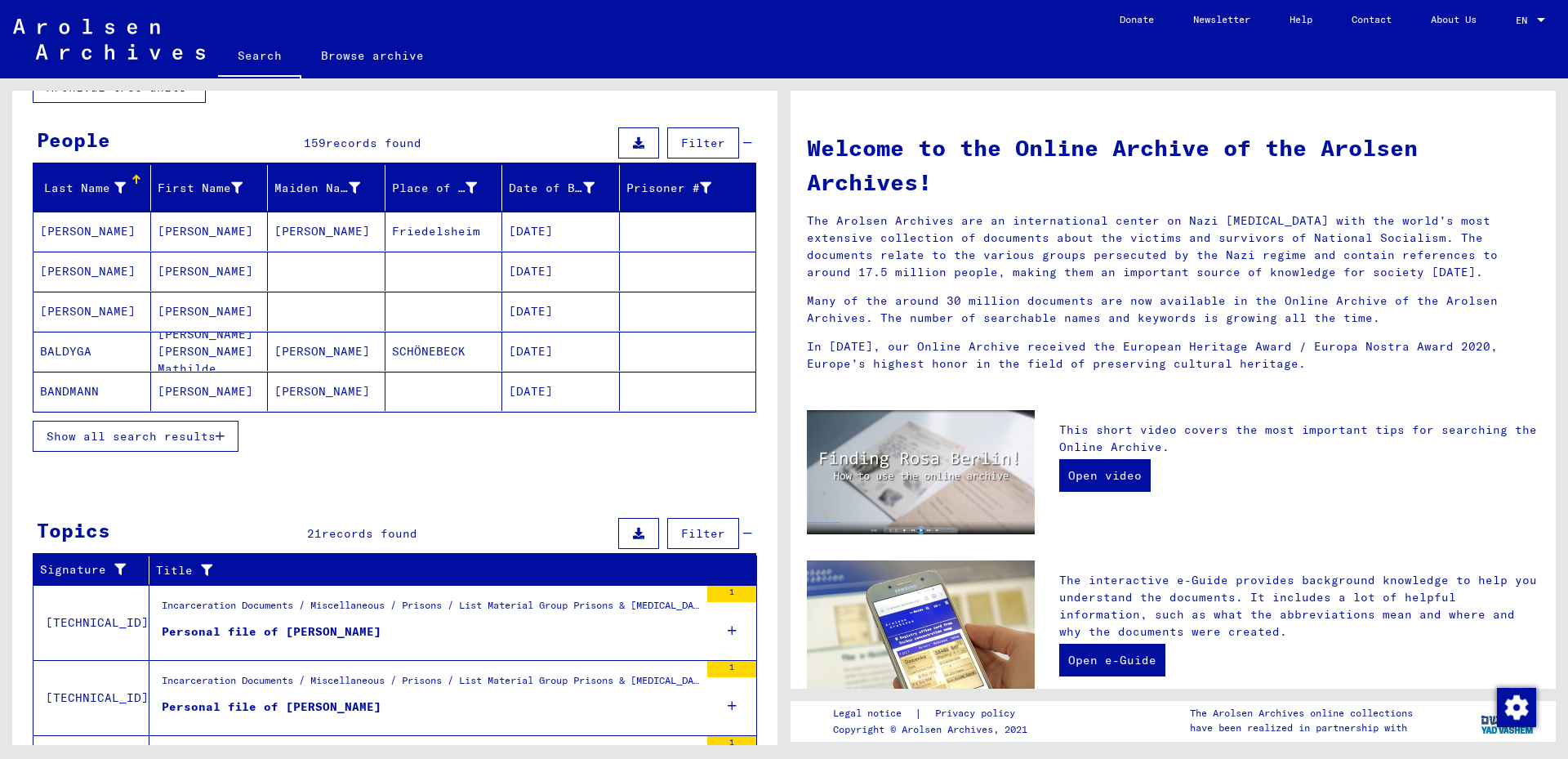
click at [143, 432] on span "Show all search results" at bounding box center [131, 435] width 169 height 14
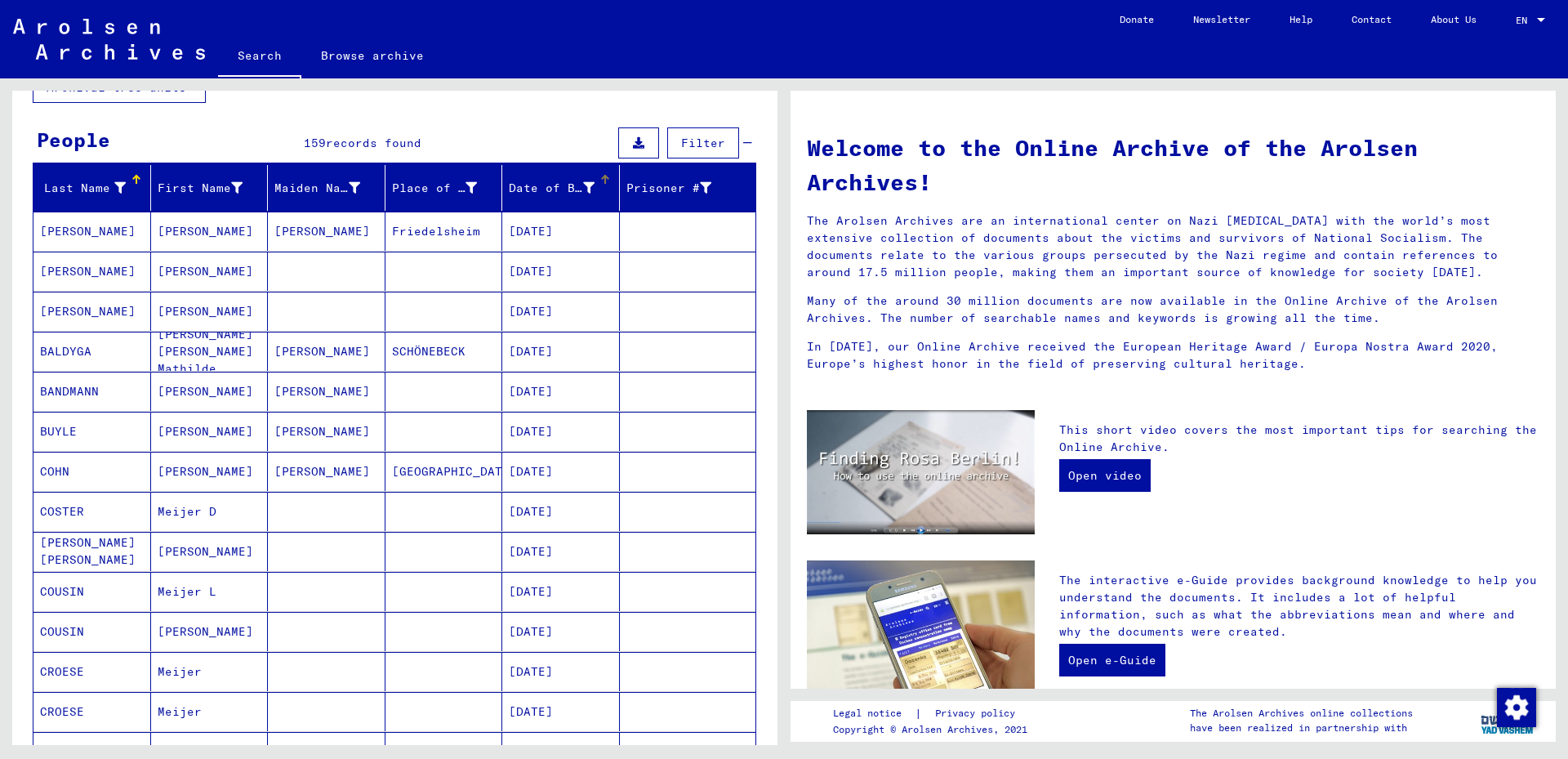
click at [553, 196] on div "Date of Birth" at bounding box center [563, 187] width 110 height 26
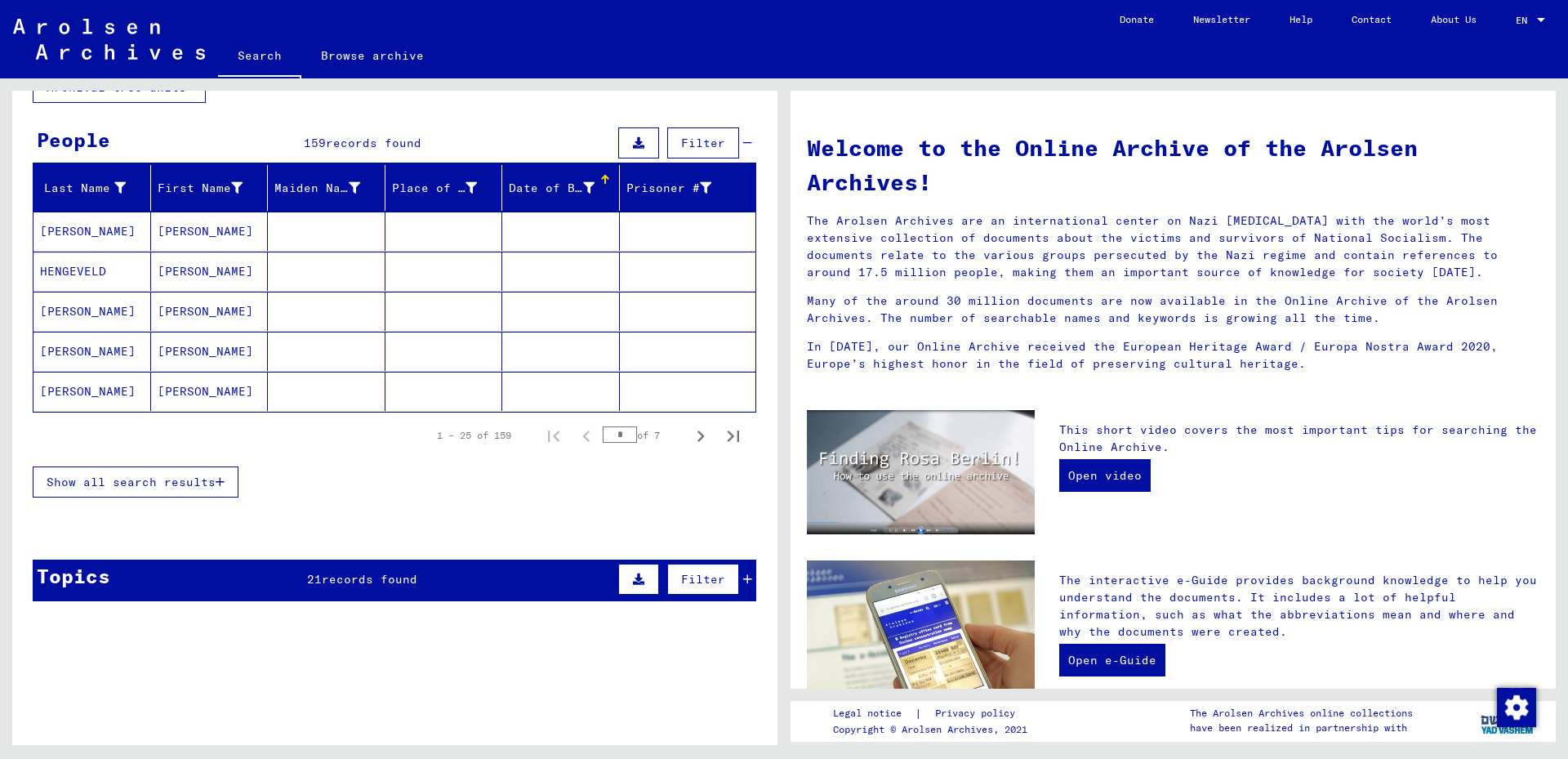
click at [130, 483] on span "Show all search results" at bounding box center [131, 481] width 169 height 14
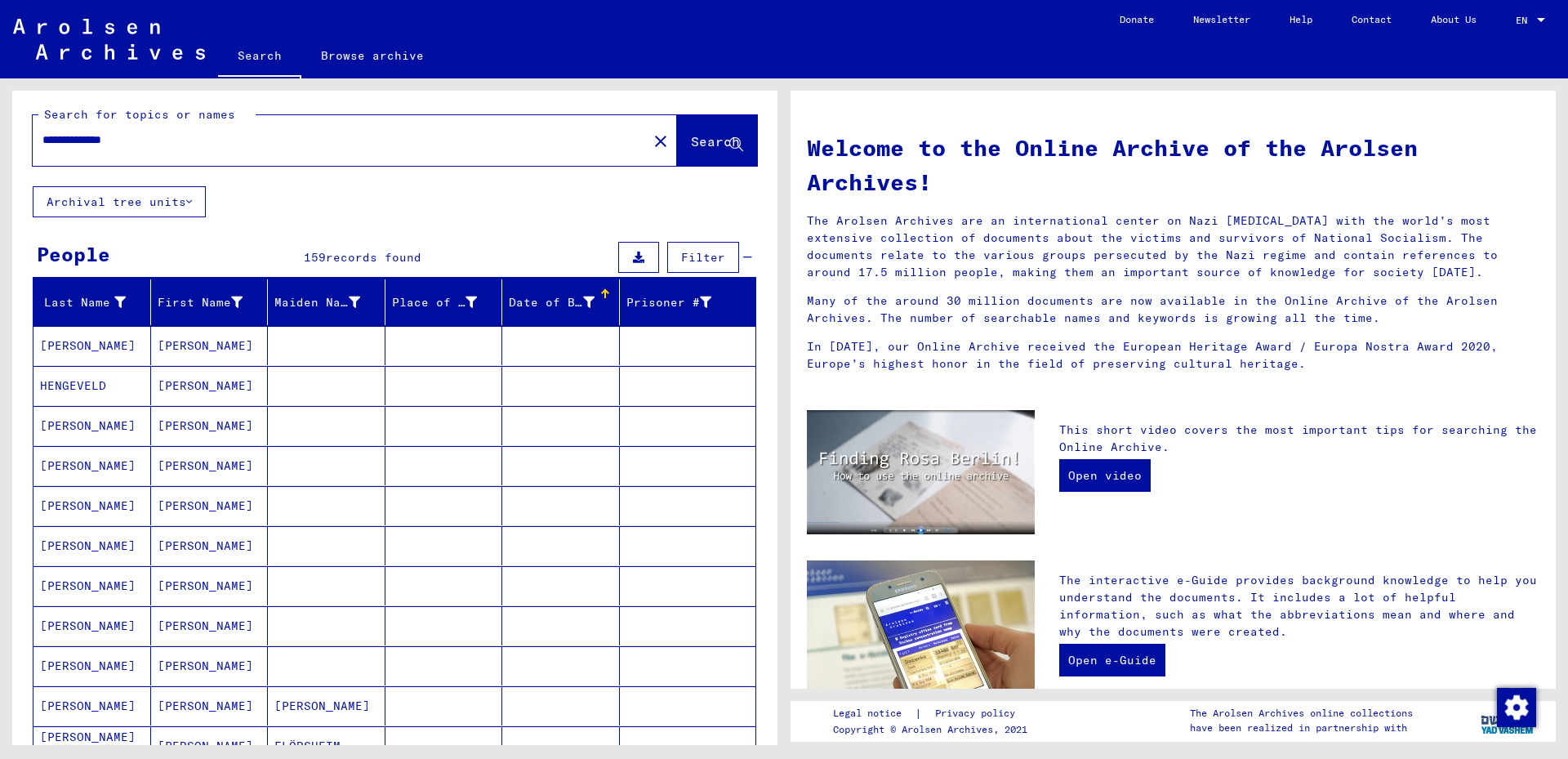
scroll to position [0, 0]
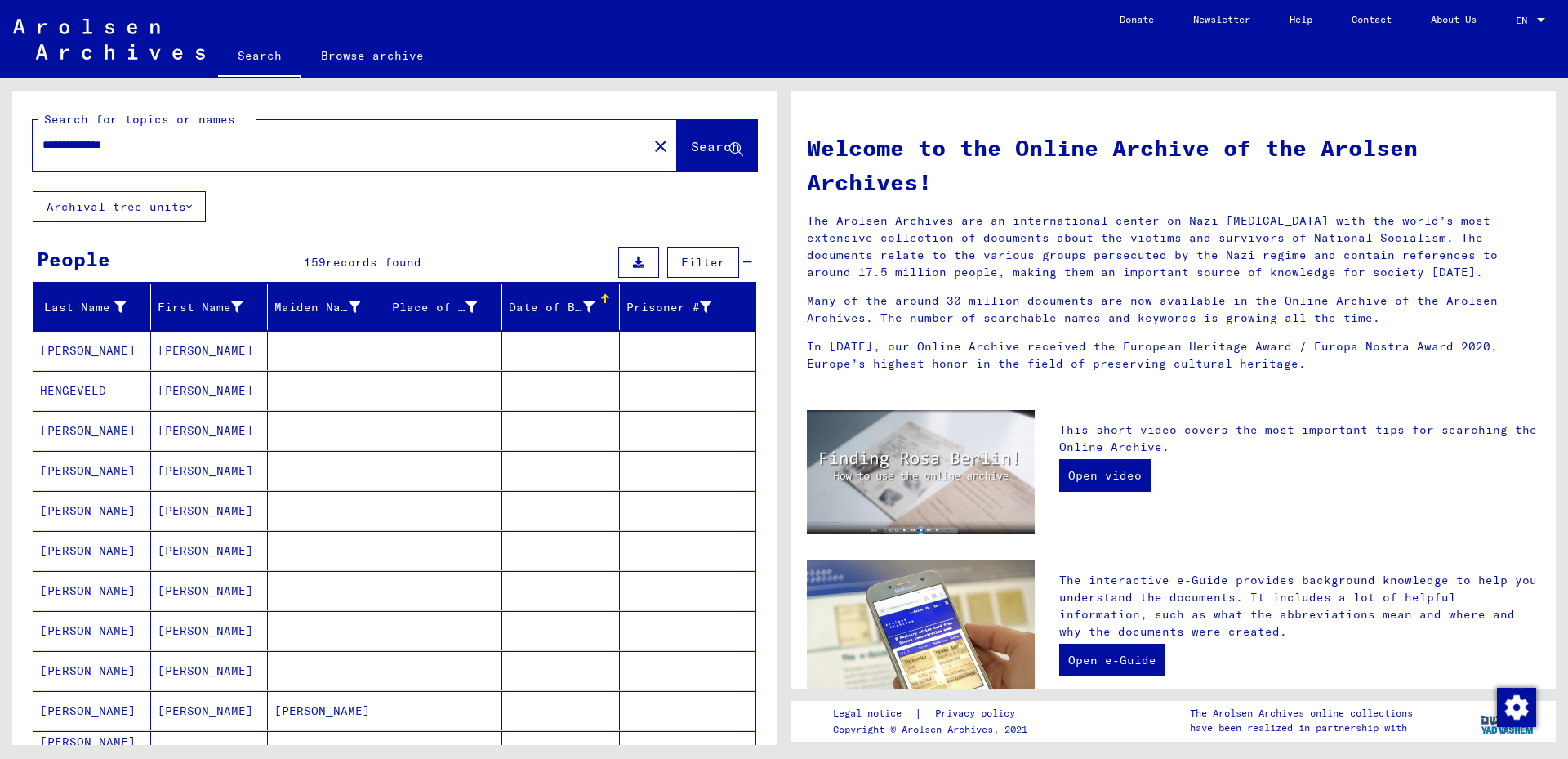
click at [545, 307] on div "Date of Birth" at bounding box center [552, 307] width 86 height 17
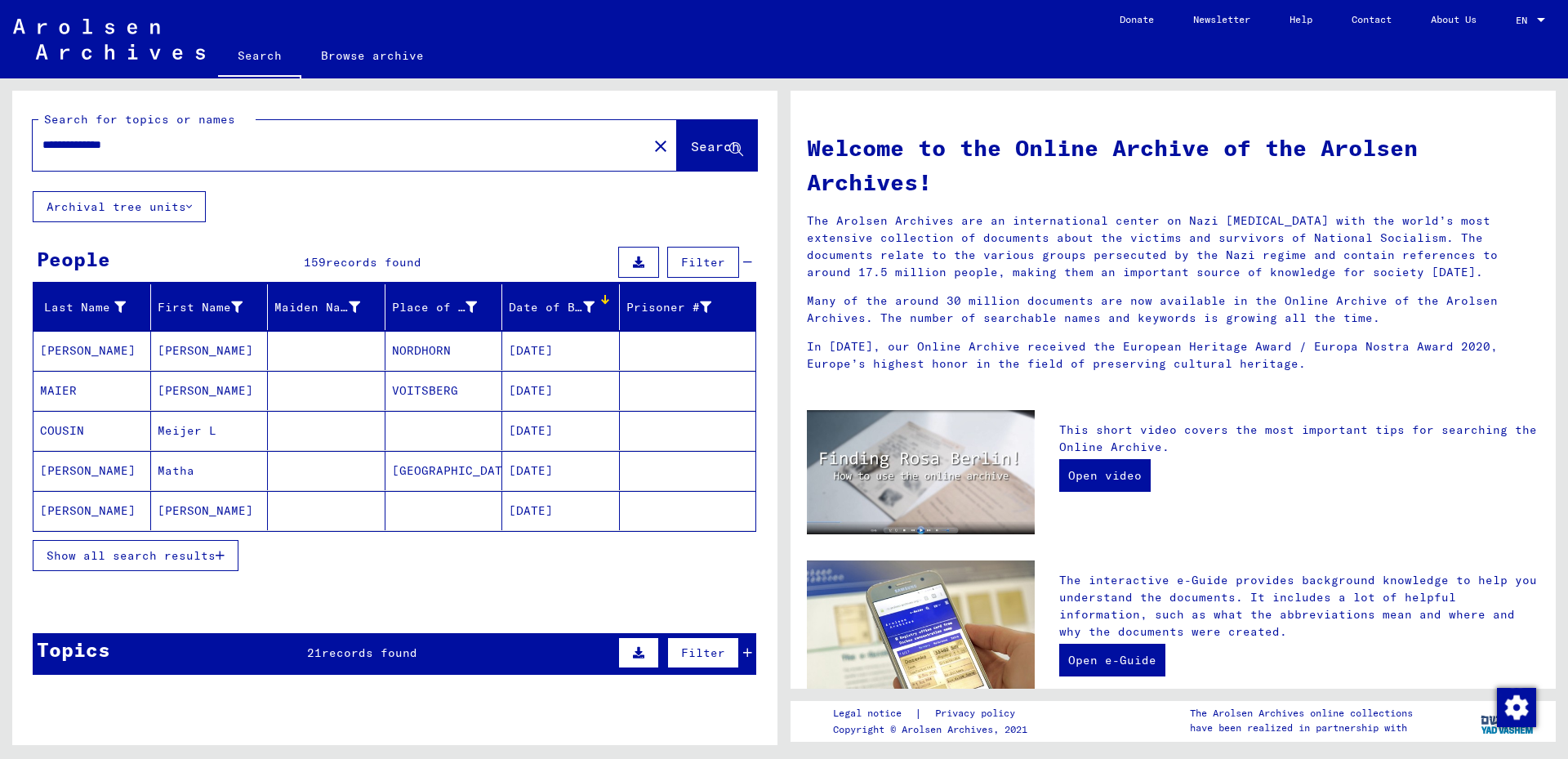
click at [138, 553] on span "Show all search results" at bounding box center [131, 555] width 169 height 14
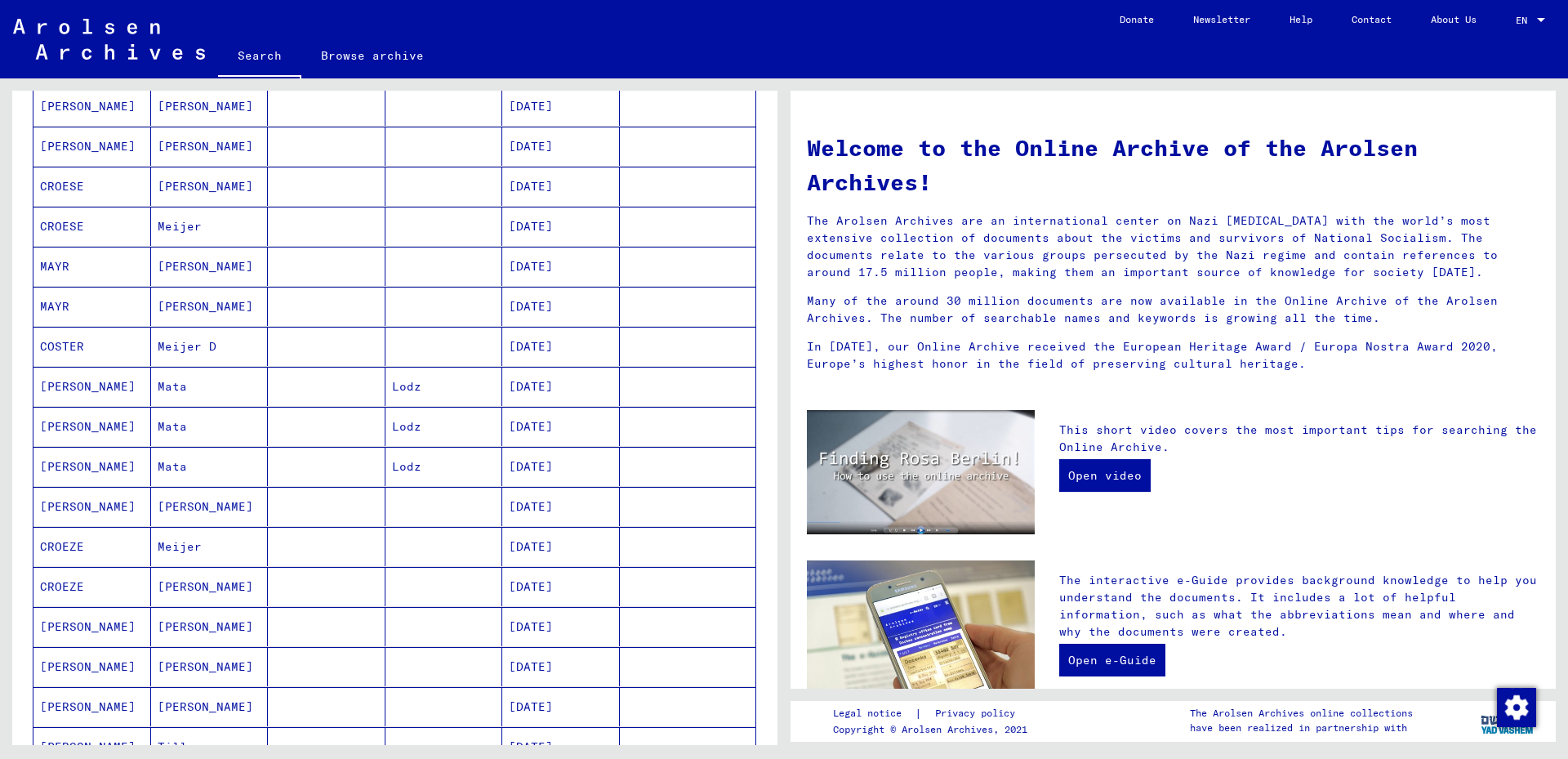
scroll to position [706, 0]
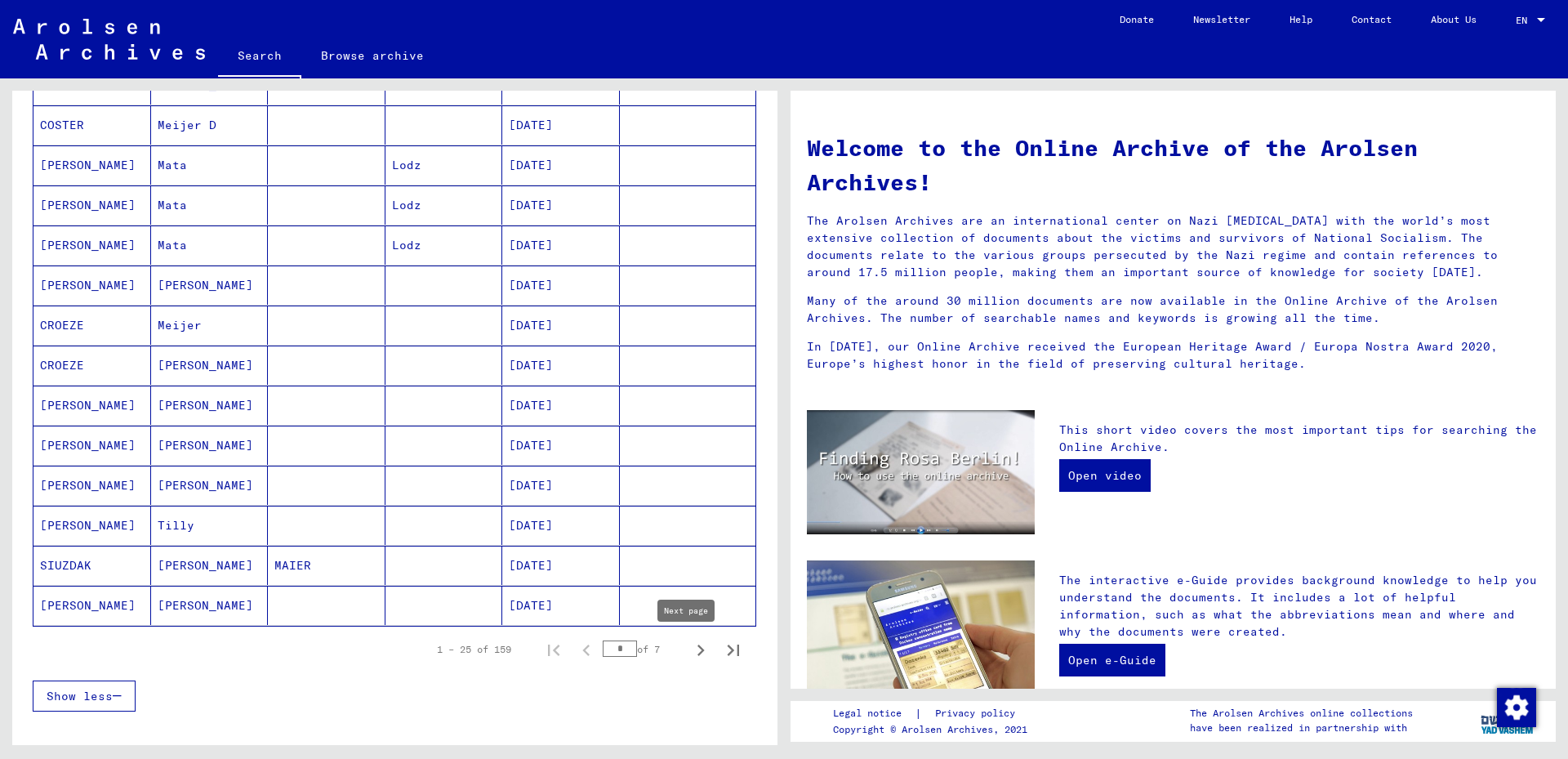
click at [689, 648] on icon "Next page" at bounding box center [701, 650] width 23 height 23
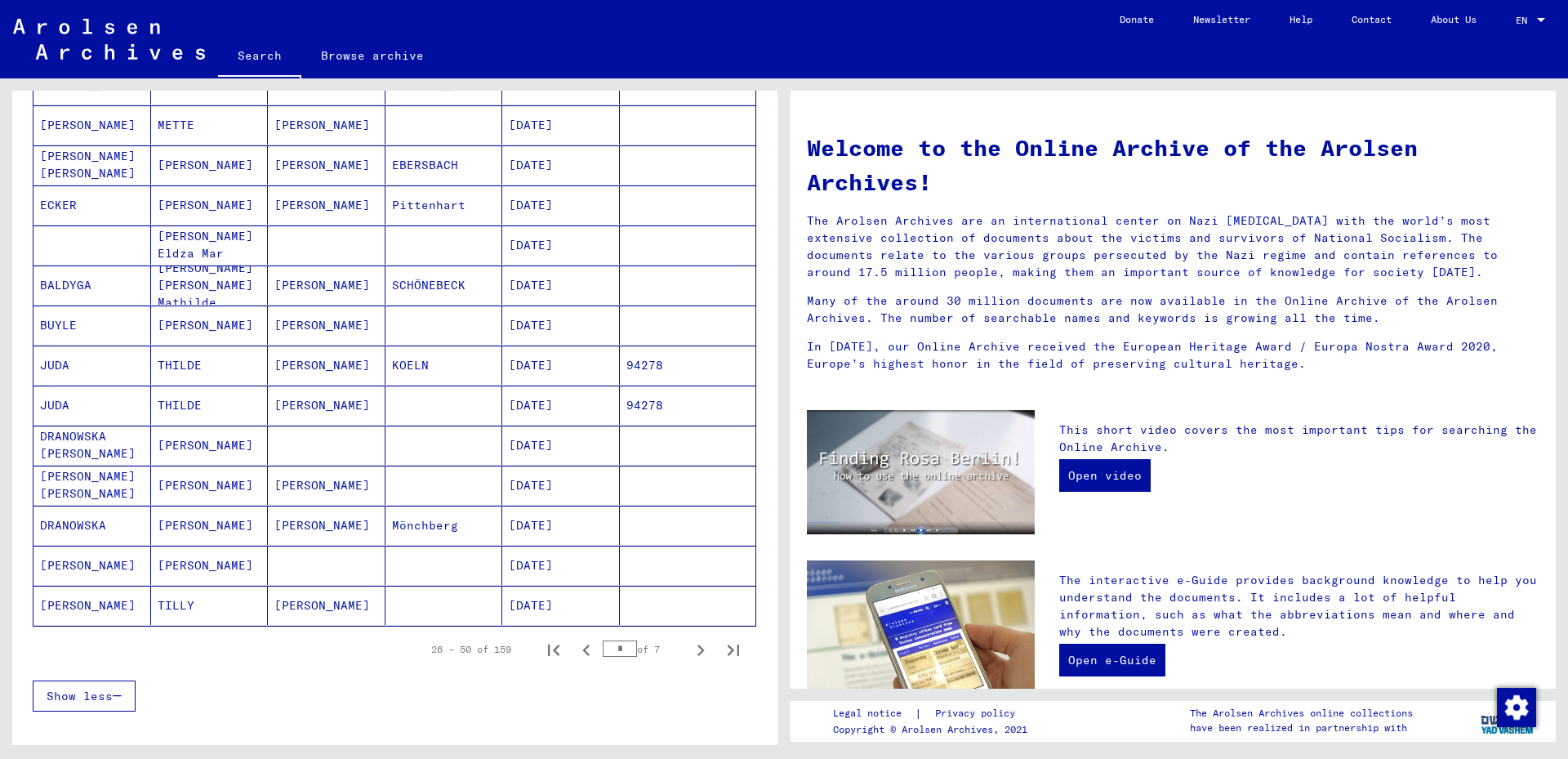
click at [689, 645] on icon "Next page" at bounding box center [701, 650] width 23 height 23
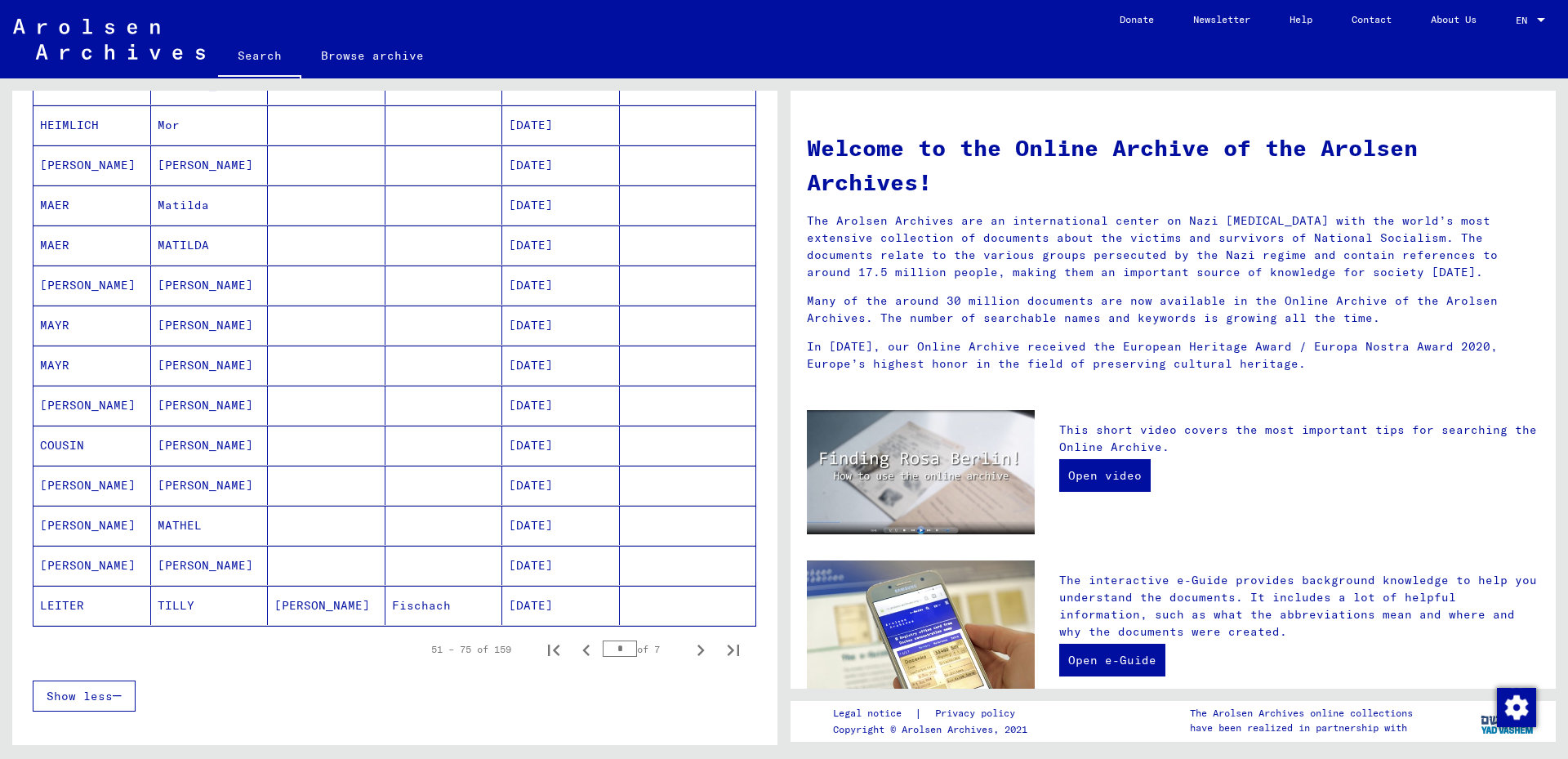
click at [689, 645] on icon "Next page" at bounding box center [701, 650] width 23 height 23
type input "*"
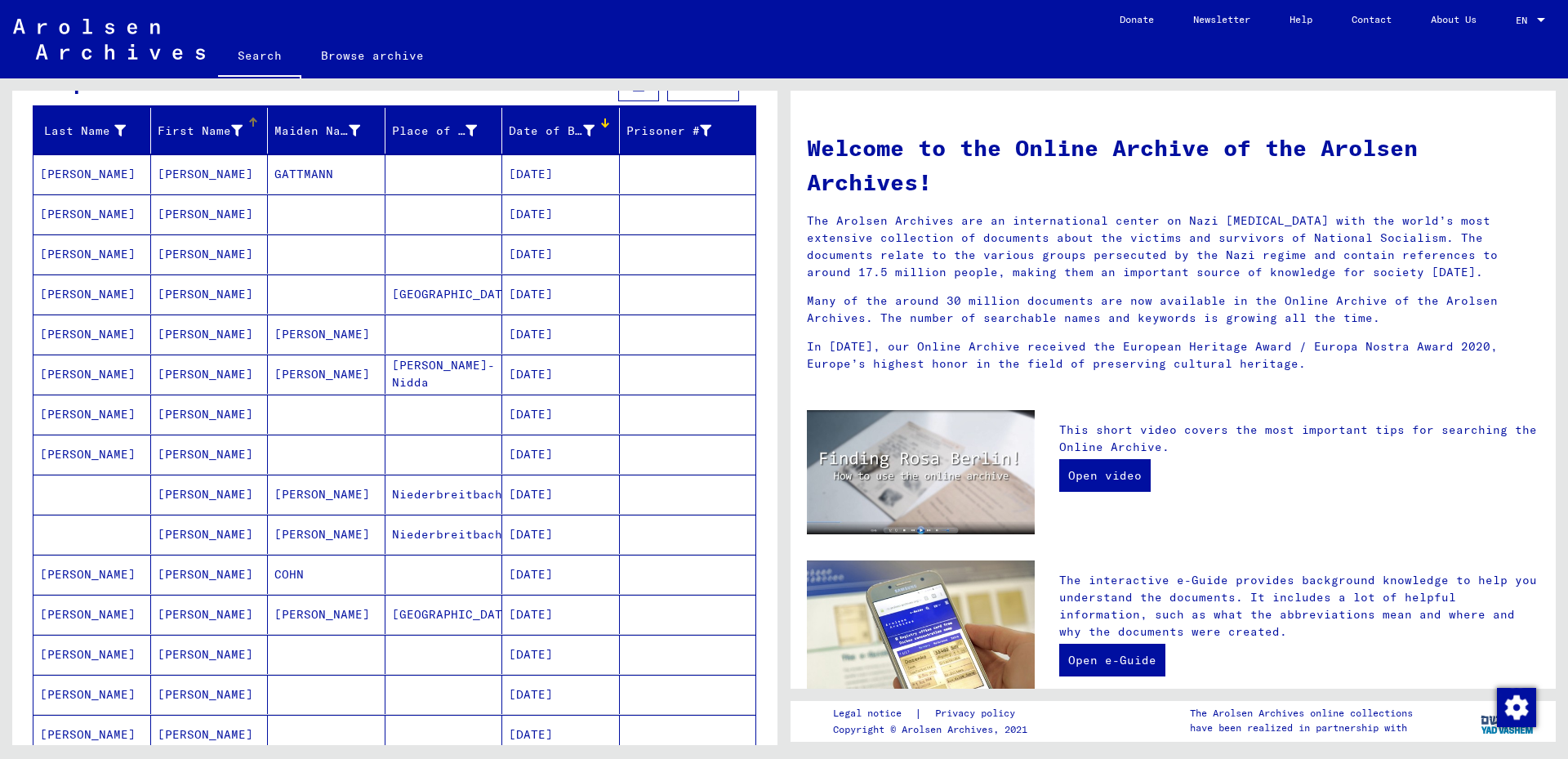
scroll to position [0, 0]
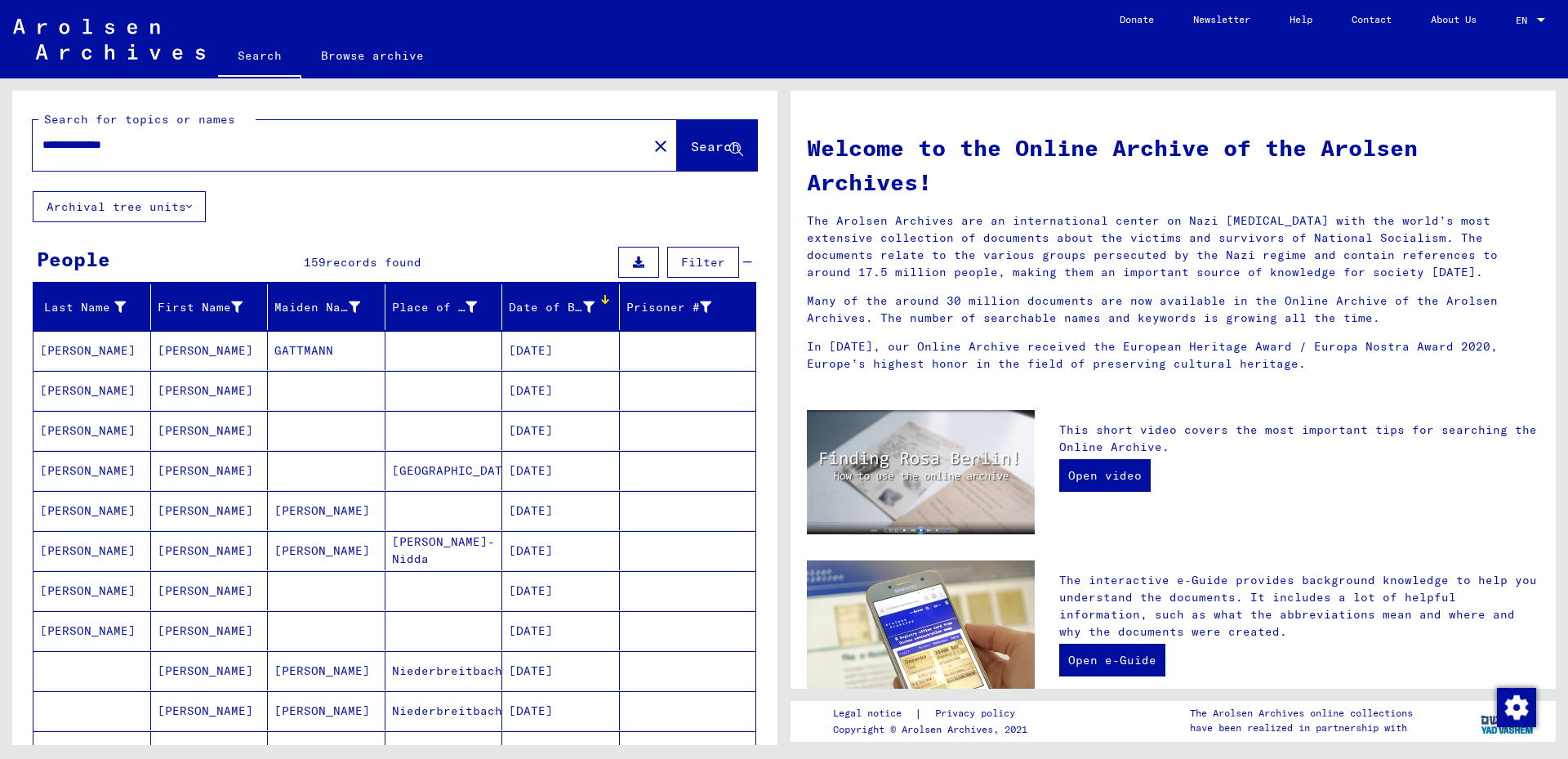
drag, startPoint x: 101, startPoint y: 144, endPoint x: 0, endPoint y: 71, distance: 124.6
click at [42, 137] on input "**********" at bounding box center [334, 145] width 585 height 17
type input "**********"
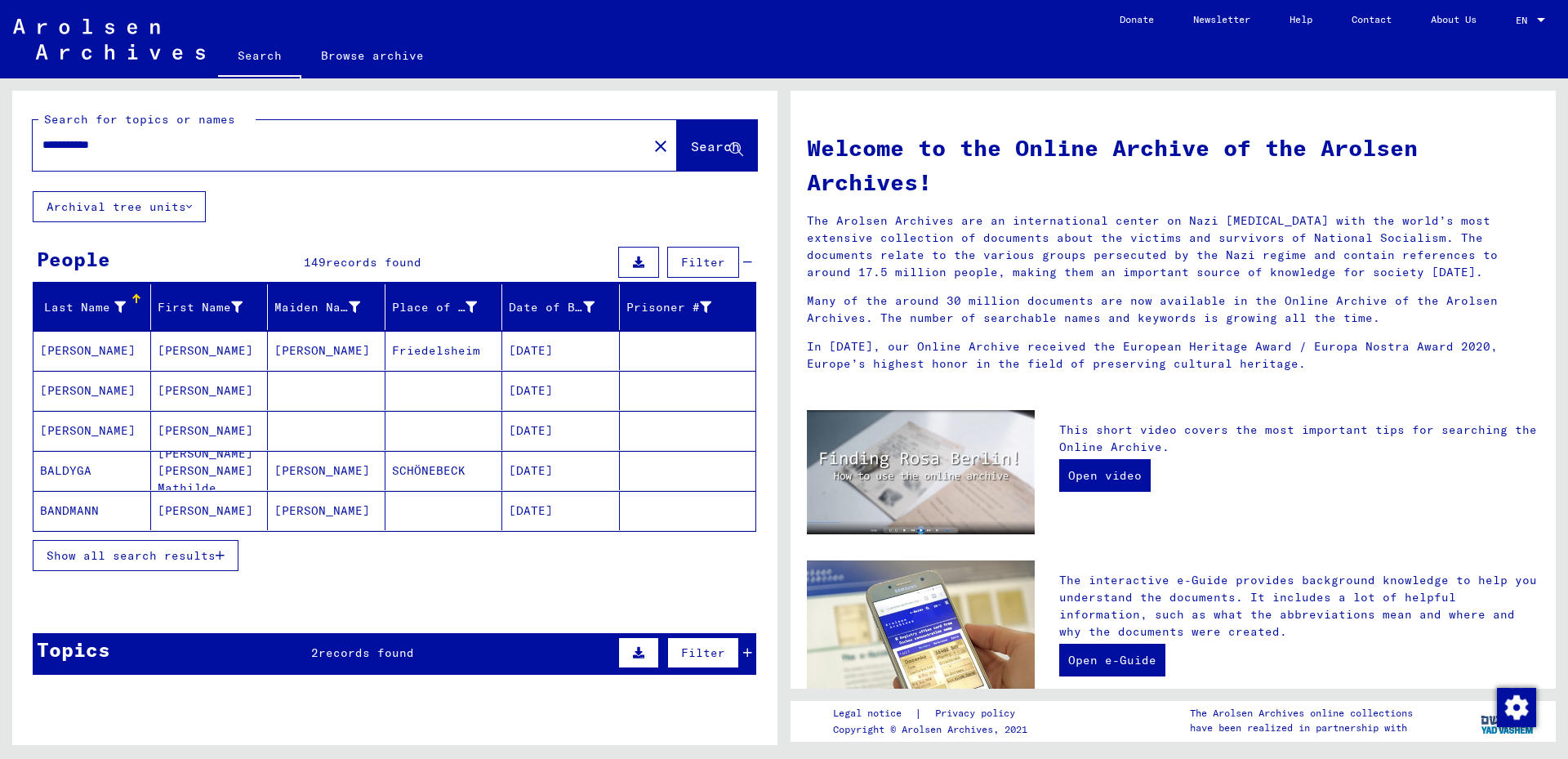
click at [195, 542] on button "Show all search results" at bounding box center [136, 555] width 206 height 32
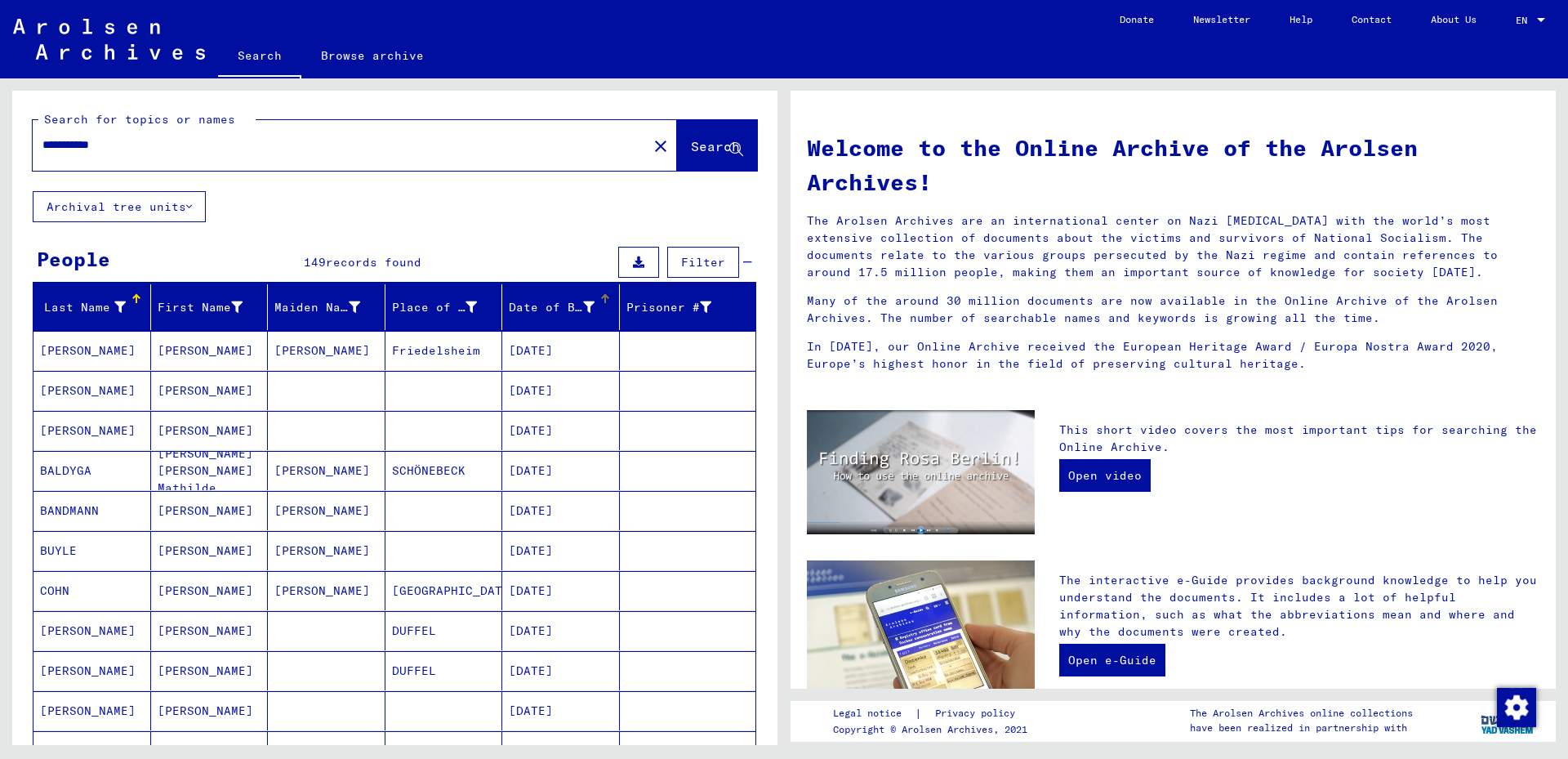
click at [540, 306] on div "Date of Birth" at bounding box center [552, 307] width 86 height 17
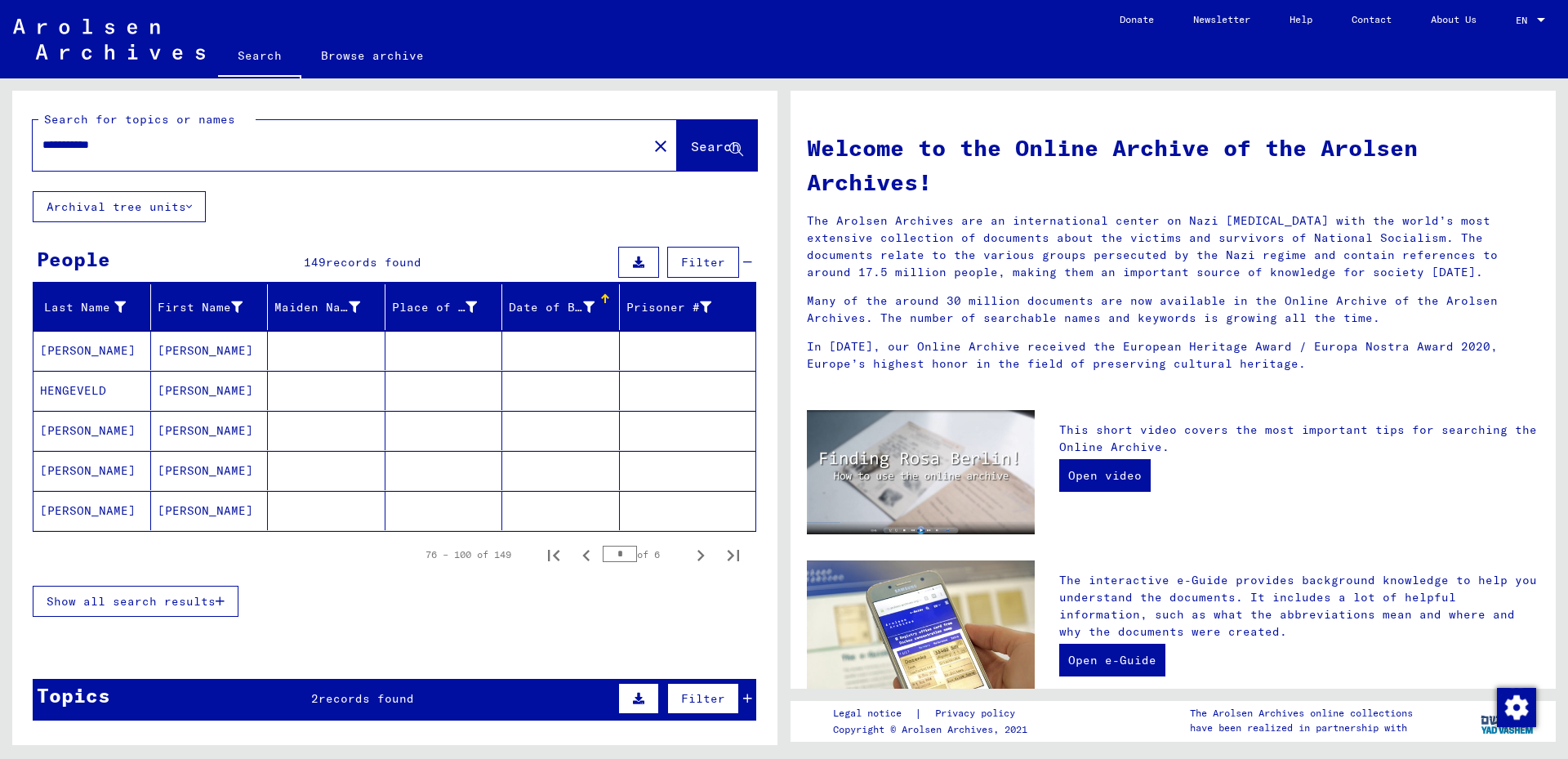
click at [540, 307] on div "Date of Birth" at bounding box center [552, 307] width 86 height 17
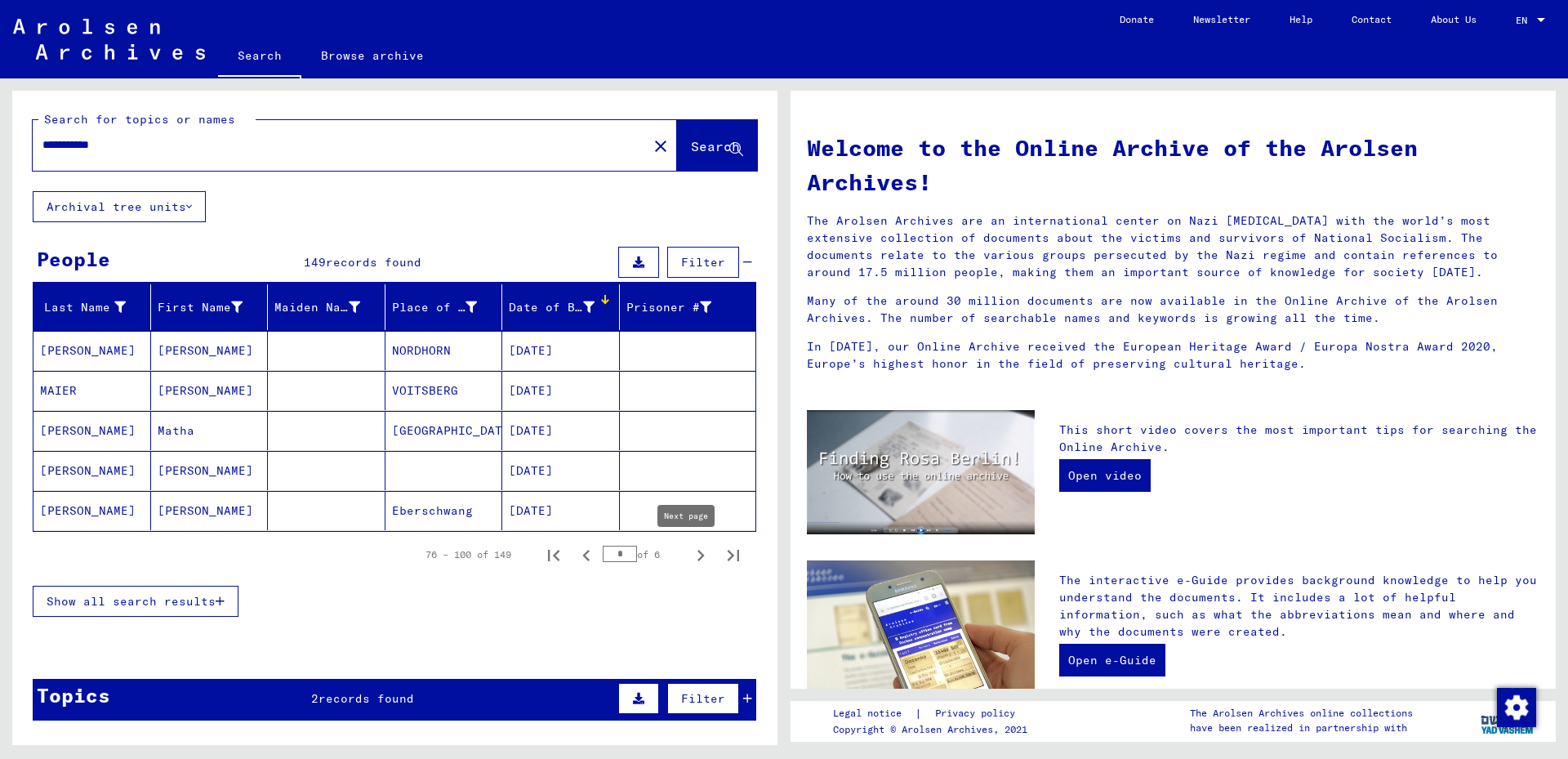
click at [689, 550] on icon "Next page" at bounding box center [701, 556] width 23 height 23
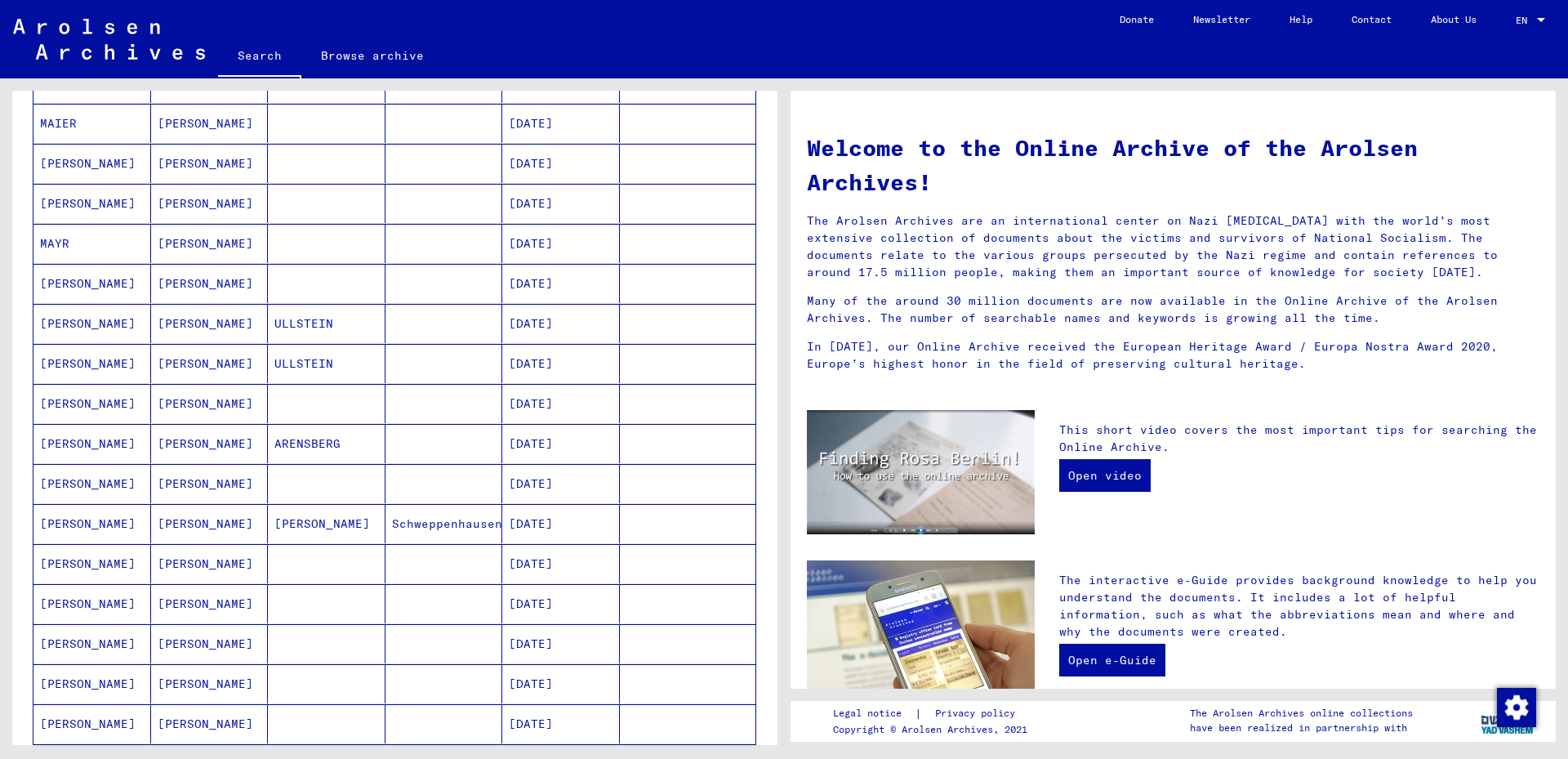
scroll to position [706, 0]
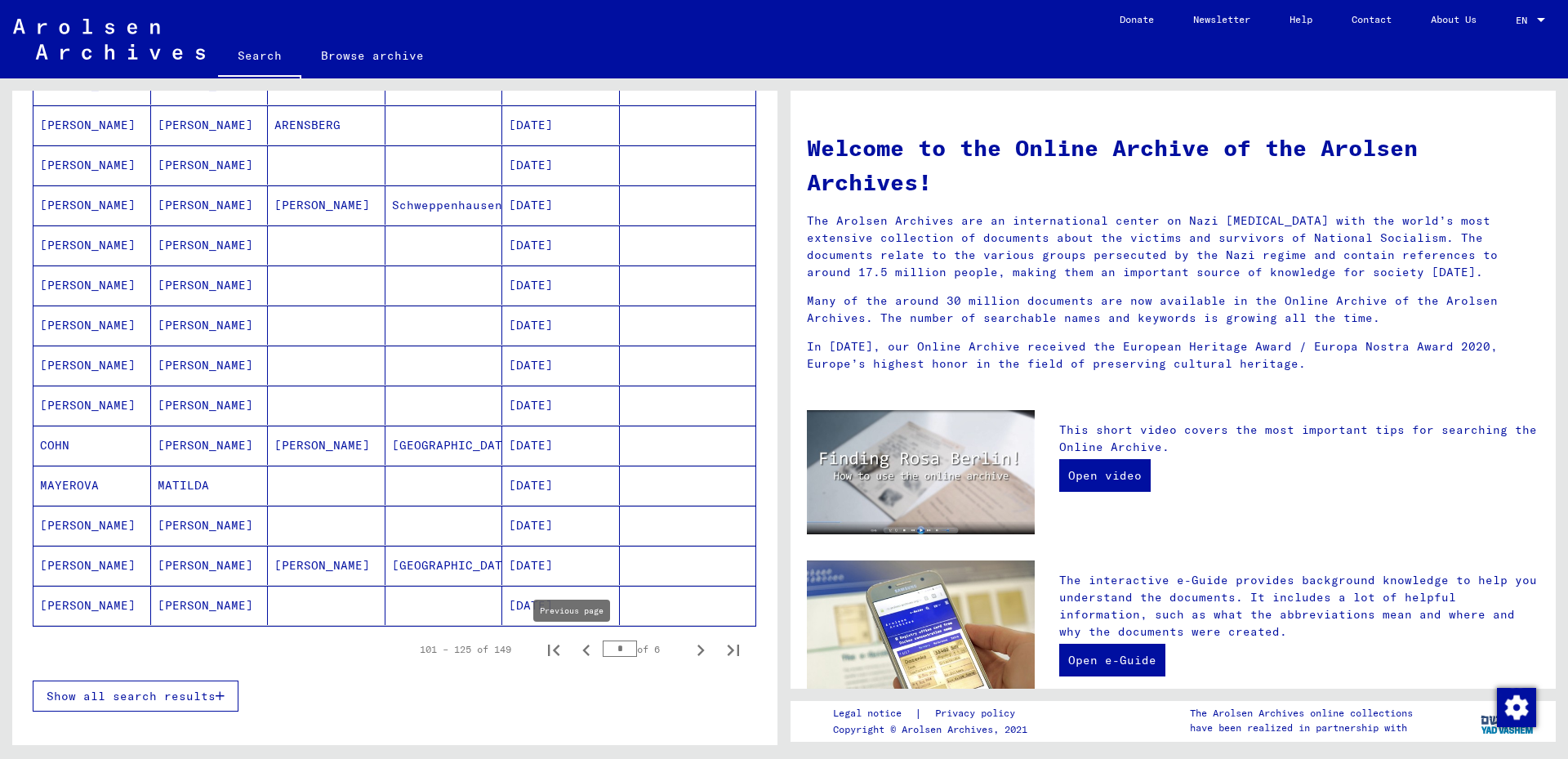
click at [575, 648] on icon "Previous page" at bounding box center [586, 650] width 23 height 23
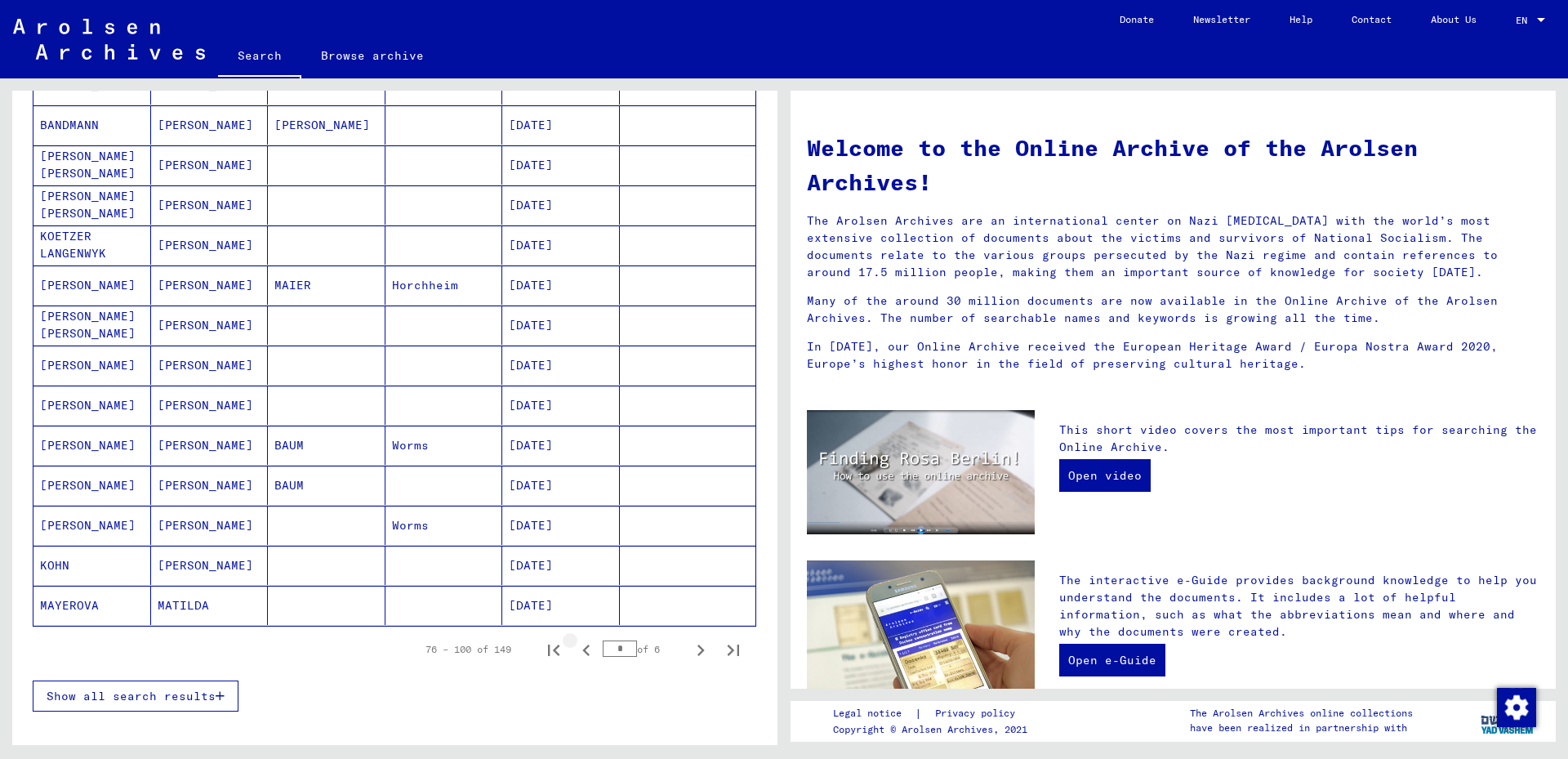
click at [575, 648] on icon "Previous page" at bounding box center [586, 650] width 23 height 23
type input "*"
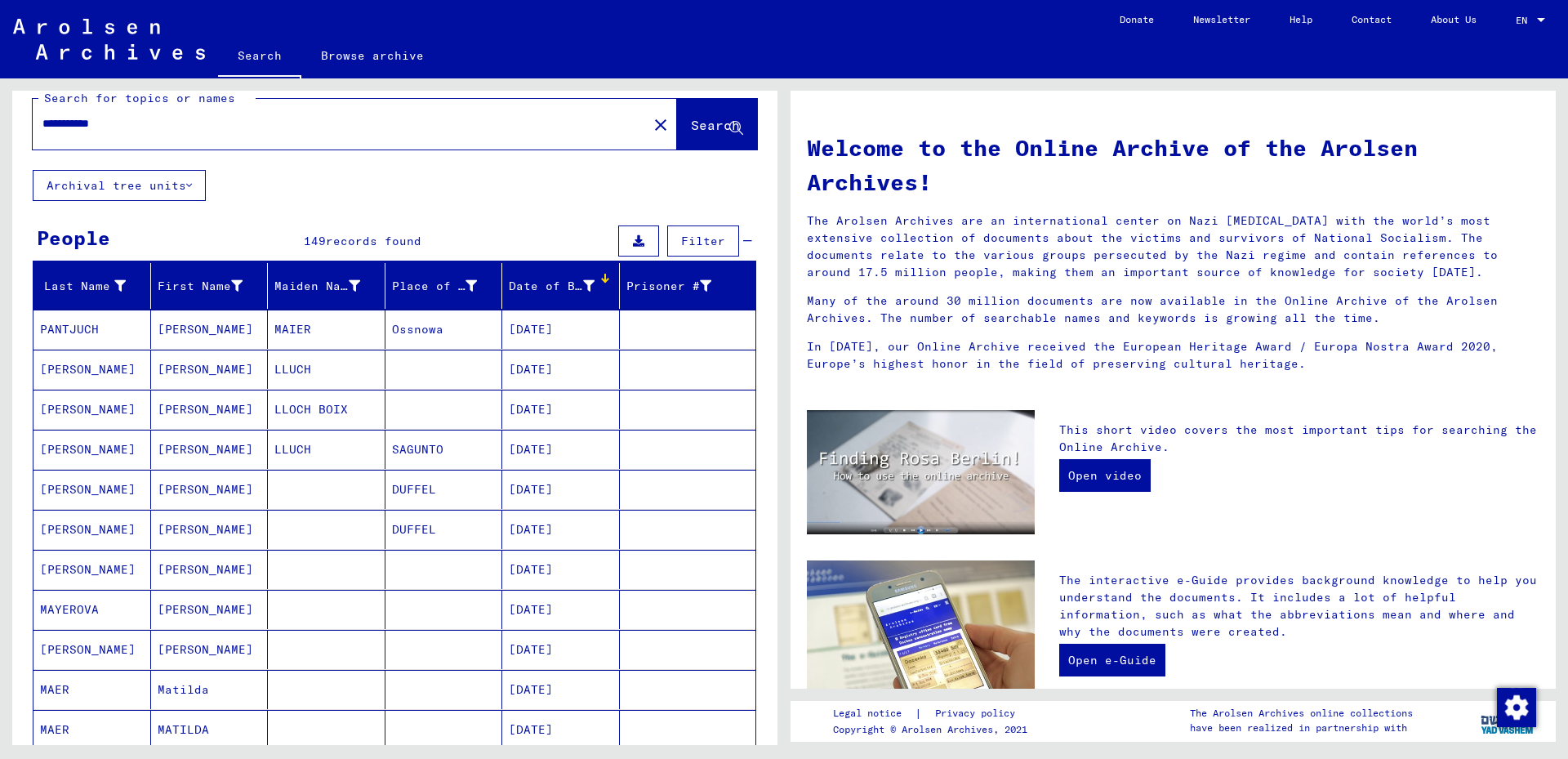
scroll to position [0, 0]
